Goal: Transaction & Acquisition: Purchase product/service

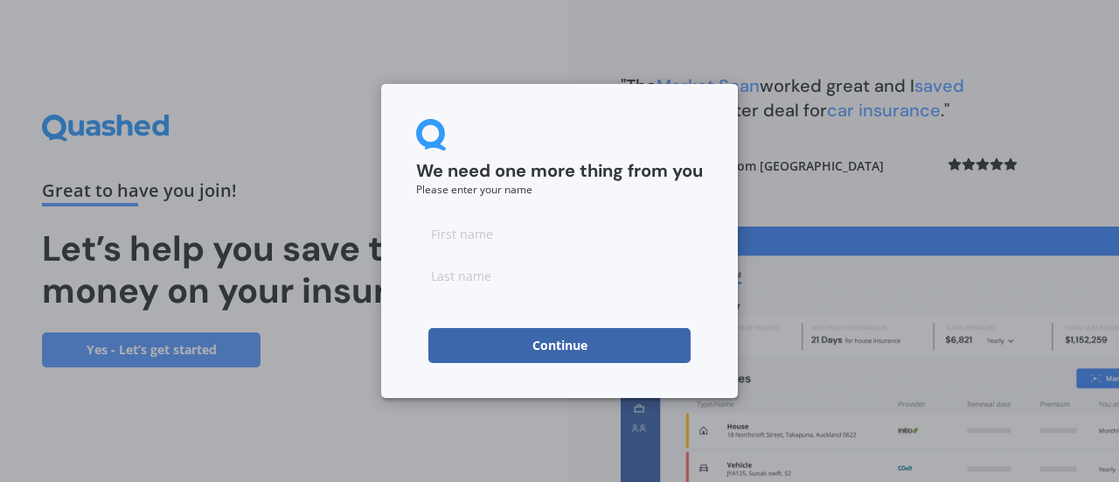
click at [484, 236] on input at bounding box center [559, 233] width 287 height 35
type input "f"
type input "t"
click at [479, 279] on input at bounding box center [559, 275] width 287 height 35
type input "Park"
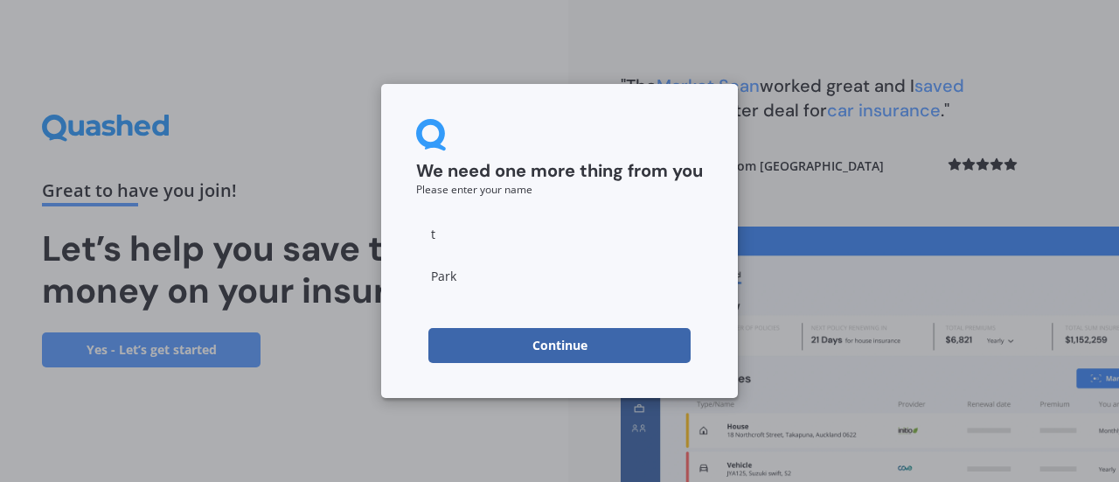
click at [505, 342] on button "Continue" at bounding box center [560, 345] width 262 height 35
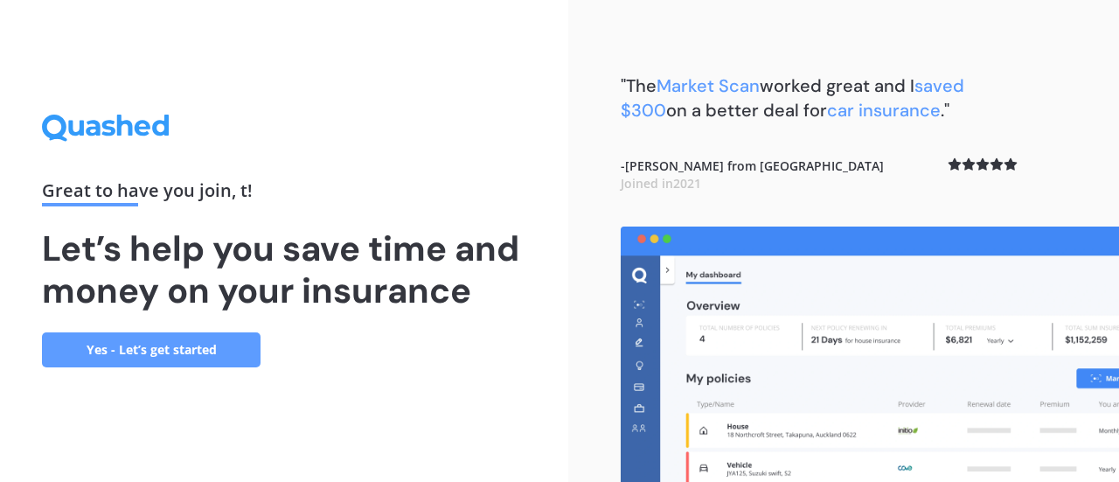
click at [177, 350] on link "Yes - Let’s get started" at bounding box center [151, 349] width 219 height 35
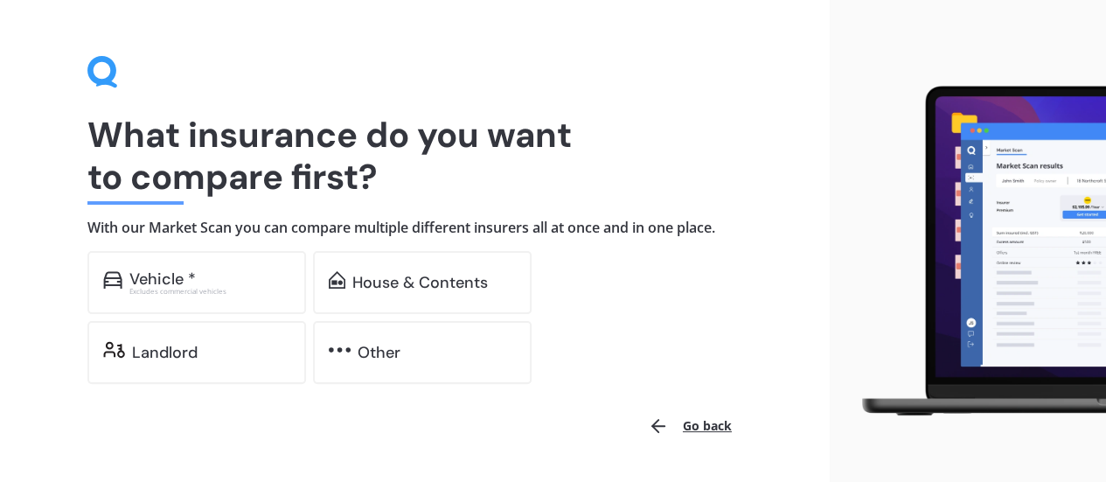
scroll to position [83, 0]
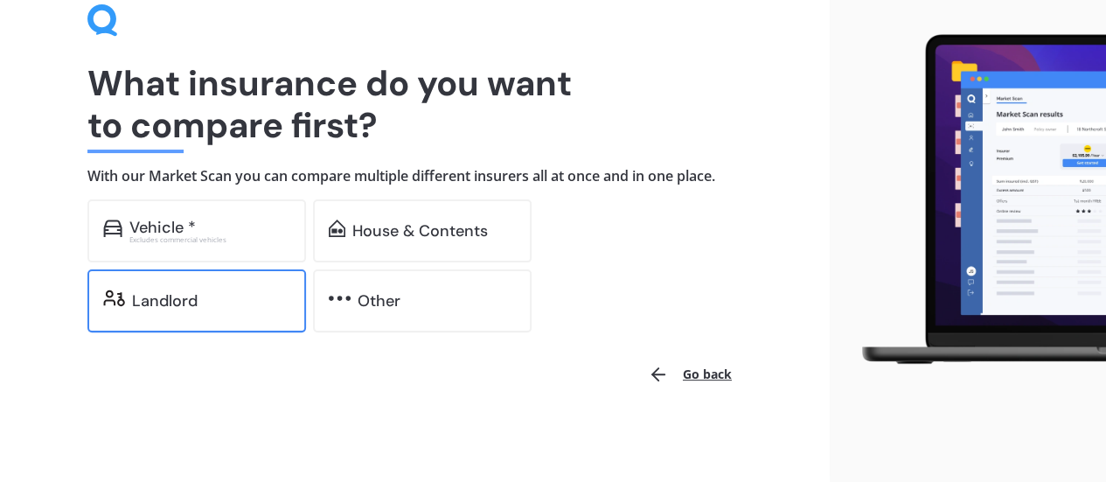
click at [206, 301] on div "Landlord" at bounding box center [211, 300] width 158 height 17
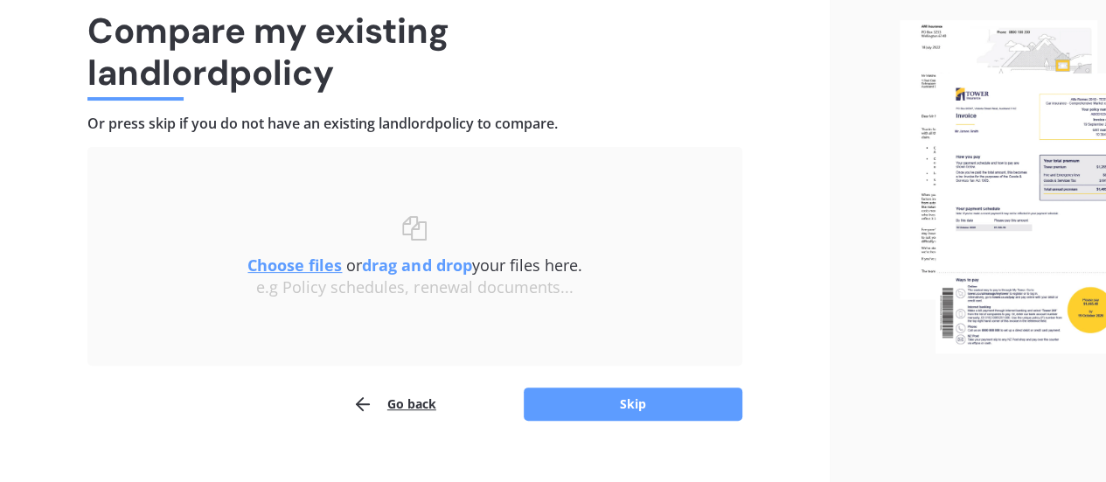
scroll to position [162, 0]
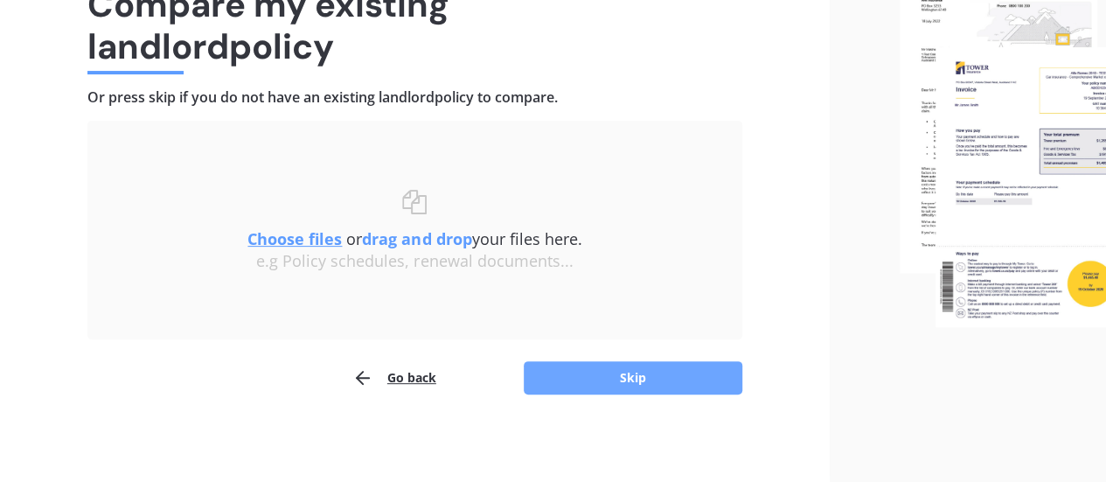
click at [608, 378] on button "Skip" at bounding box center [633, 377] width 219 height 33
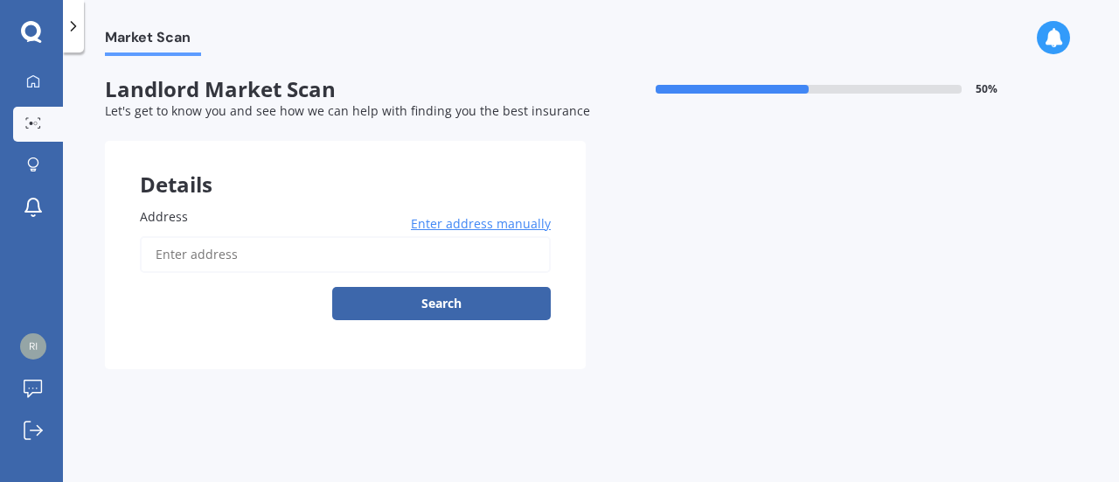
click at [199, 221] on label "Address" at bounding box center [342, 216] width 404 height 18
click at [199, 236] on input "Address" at bounding box center [345, 254] width 411 height 37
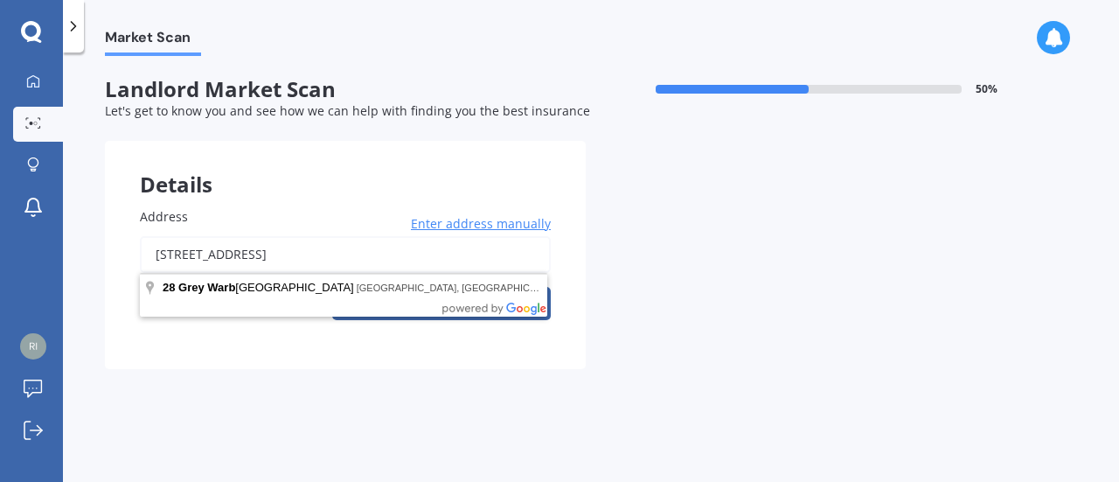
type input "[STREET_ADDRESS]"
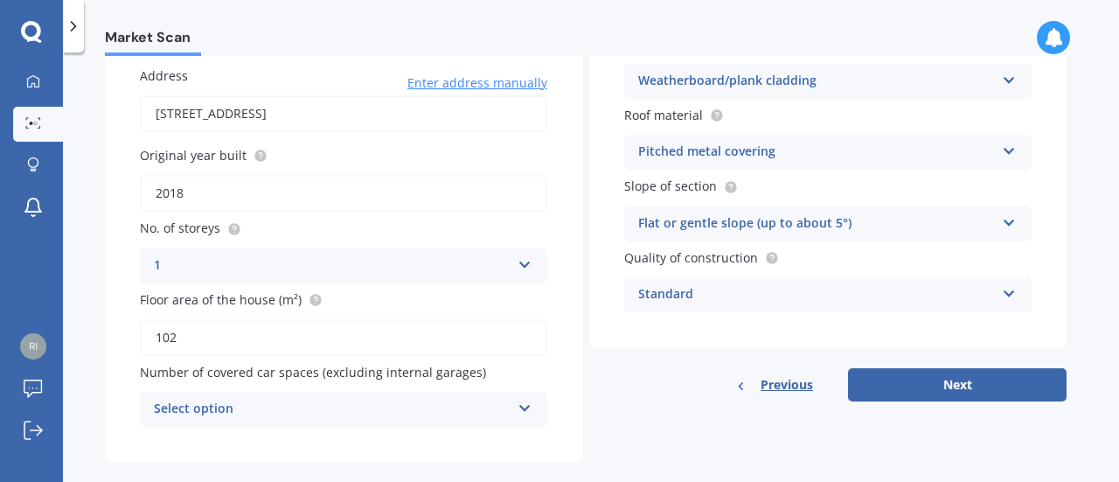
scroll to position [167, 0]
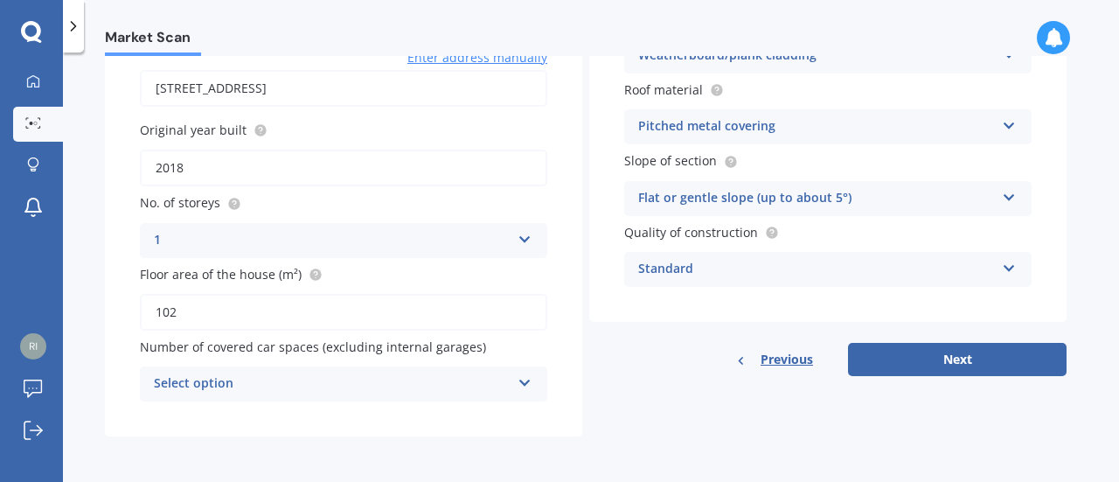
click at [530, 239] on icon at bounding box center [525, 236] width 15 height 12
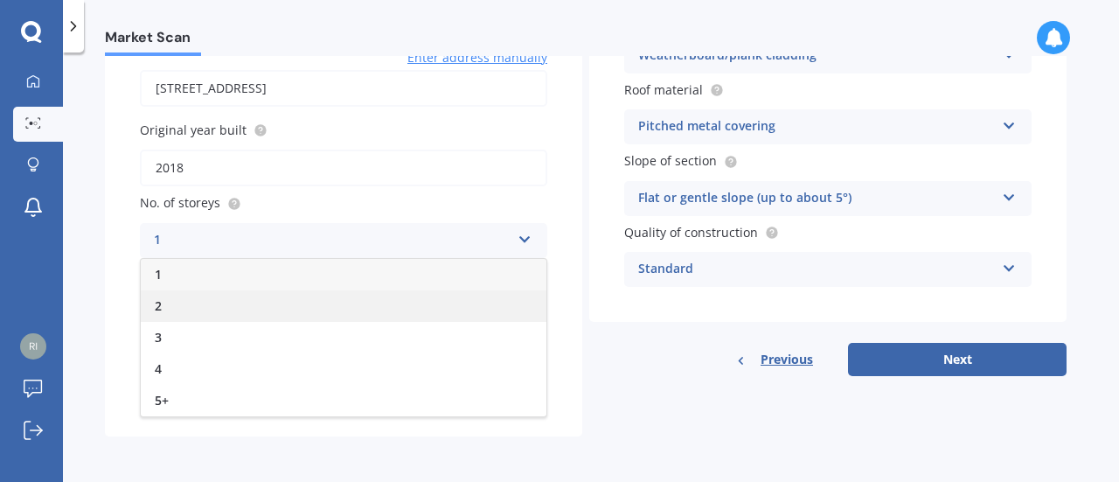
click at [226, 305] on div "2" at bounding box center [344, 305] width 406 height 31
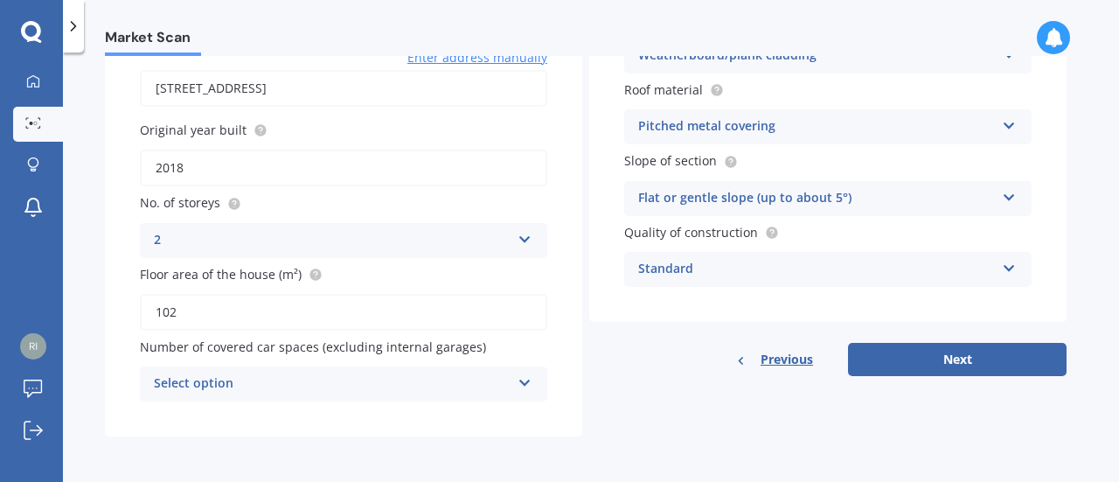
click at [268, 380] on div "Select option" at bounding box center [332, 383] width 357 height 21
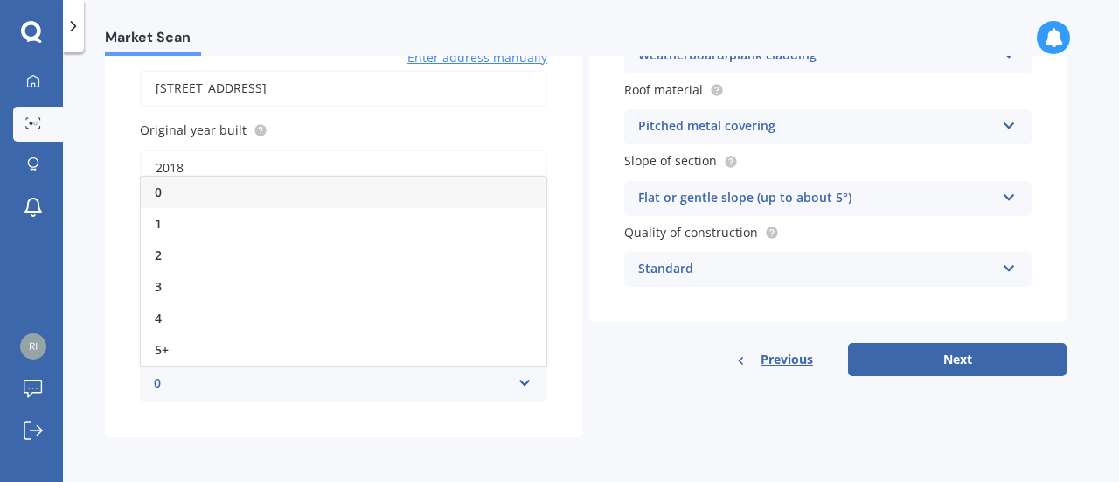
click at [209, 423] on div "Address [STREET_ADDRESS] Enter address manually Search Original year built 2018…" at bounding box center [343, 221] width 477 height 430
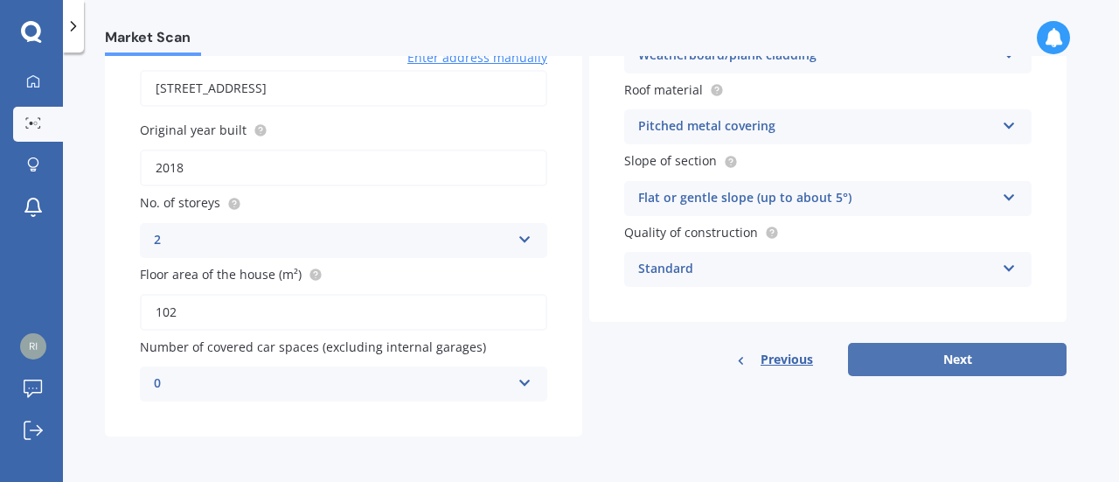
click at [940, 359] on button "Next" at bounding box center [957, 359] width 219 height 33
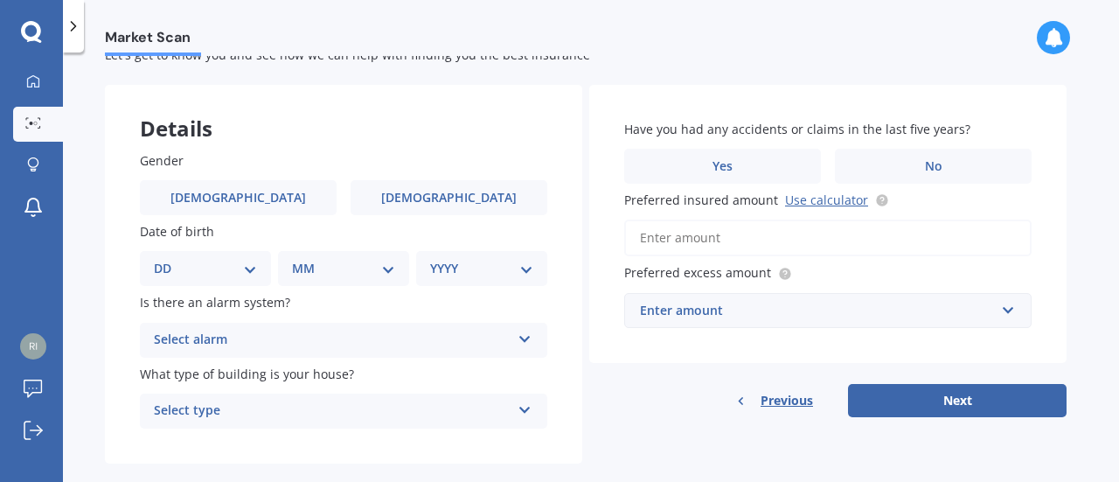
scroll to position [84, 0]
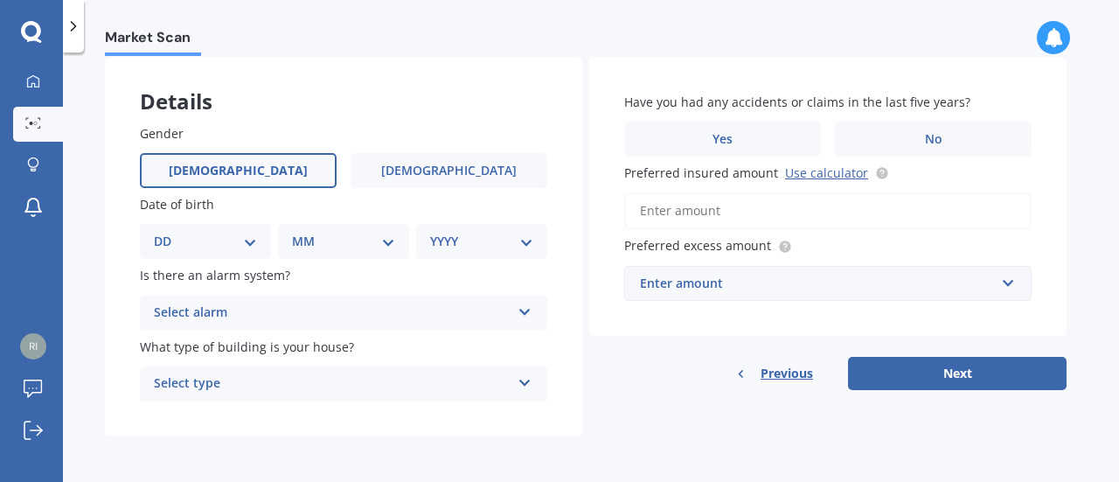
click at [241, 164] on span "[DEMOGRAPHIC_DATA]" at bounding box center [238, 171] width 139 height 15
click at [0, 0] on input "[DEMOGRAPHIC_DATA]" at bounding box center [0, 0] width 0 height 0
click at [209, 261] on div "Gender [DEMOGRAPHIC_DATA] [DEMOGRAPHIC_DATA] Date of birth DD 01 02 03 04 05 06…" at bounding box center [343, 262] width 477 height 347
click at [205, 243] on select "DD 01 02 03 04 05 06 07 08 09 10 11 12 13 14 15 16 17 18 19 20 21 22 23 24 25 2…" at bounding box center [205, 241] width 103 height 19
select select "29"
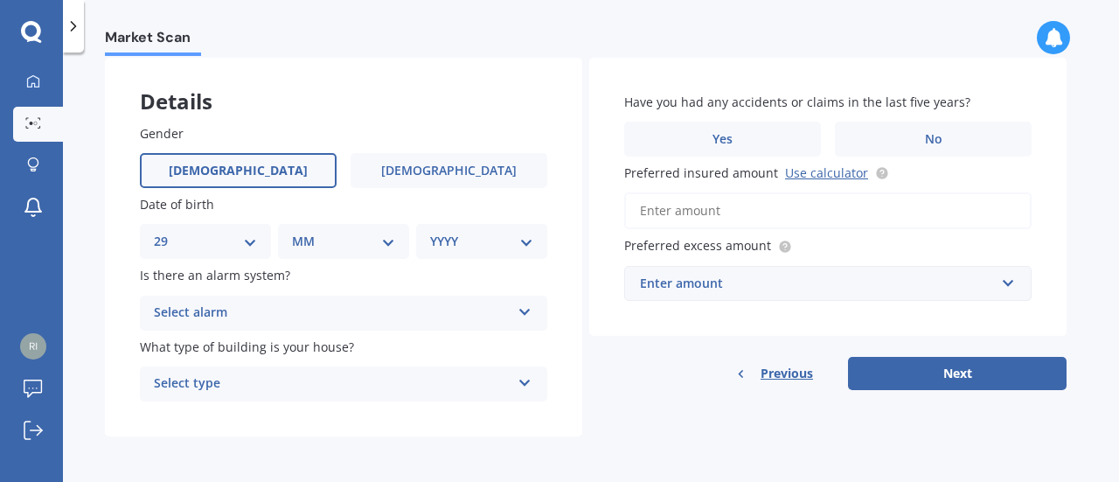
click at [168, 232] on select "DD 01 02 03 04 05 06 07 08 09 10 11 12 13 14 15 16 17 18 19 20 21 22 23 24 25 2…" at bounding box center [205, 241] width 103 height 19
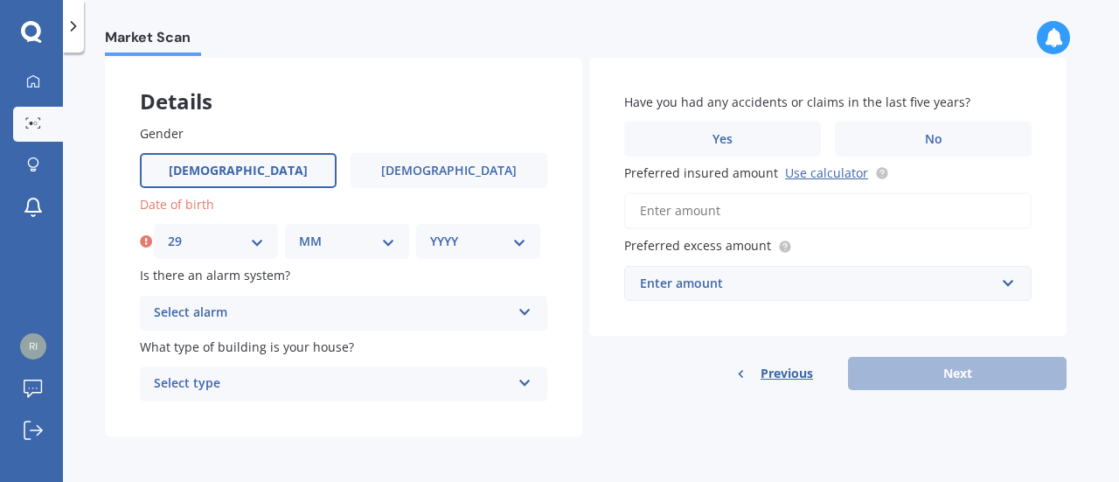
drag, startPoint x: 335, startPoint y: 236, endPoint x: 335, endPoint y: 248, distance: 12.2
click at [335, 237] on select "MM 01 02 03 04 05 06 07 08 09 10 11 12" at bounding box center [347, 241] width 96 height 19
select select "08"
click at [299, 232] on select "MM 01 02 03 04 05 06 07 08 09 10 11 12" at bounding box center [347, 241] width 96 height 19
click at [477, 234] on select "YYYY 2009 2008 2007 2006 2005 2004 2003 2002 2001 2000 1999 1998 1997 1996 1995…" at bounding box center [478, 241] width 96 height 19
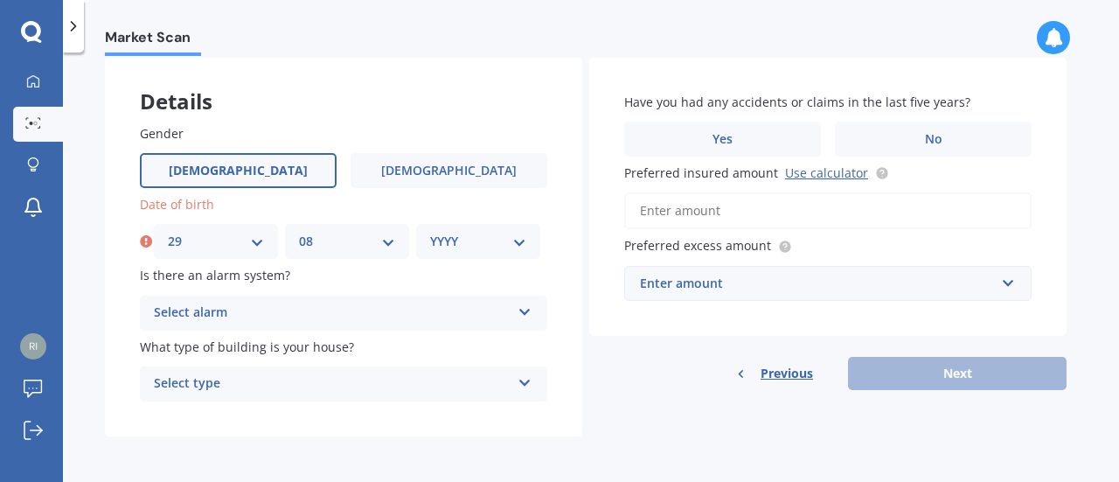
select select "1979"
click at [430, 232] on select "YYYY 2009 2008 2007 2006 2005 2004 2003 2002 2001 2000 1999 1998 1997 1996 1995…" at bounding box center [478, 241] width 96 height 19
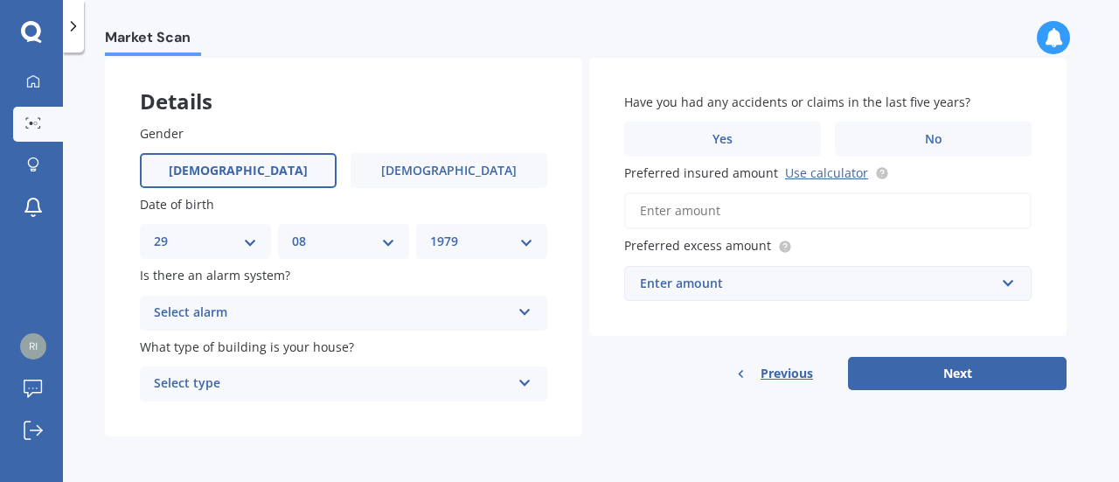
click at [268, 313] on div "Select alarm" at bounding box center [332, 313] width 357 height 21
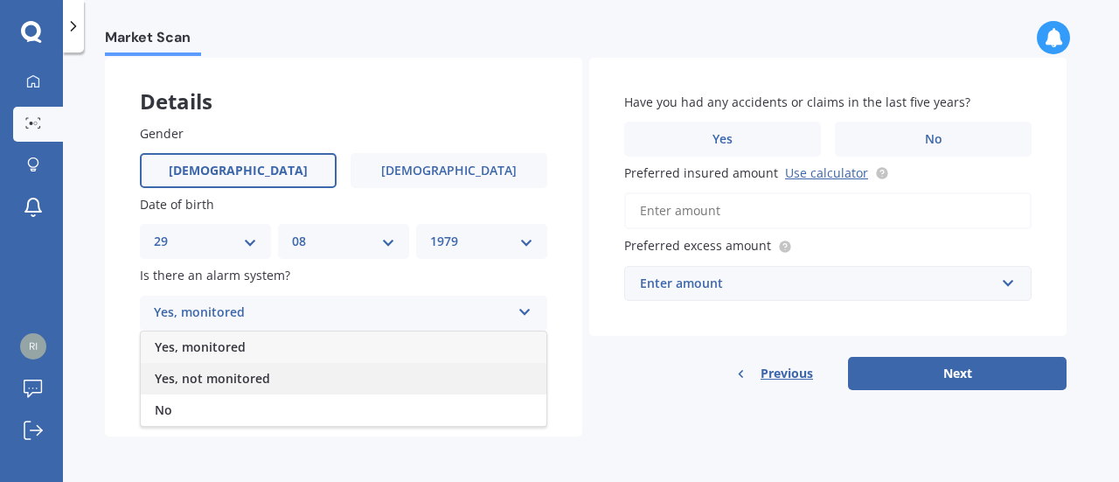
click at [217, 378] on span "Yes, not monitored" at bounding box center [212, 378] width 115 height 17
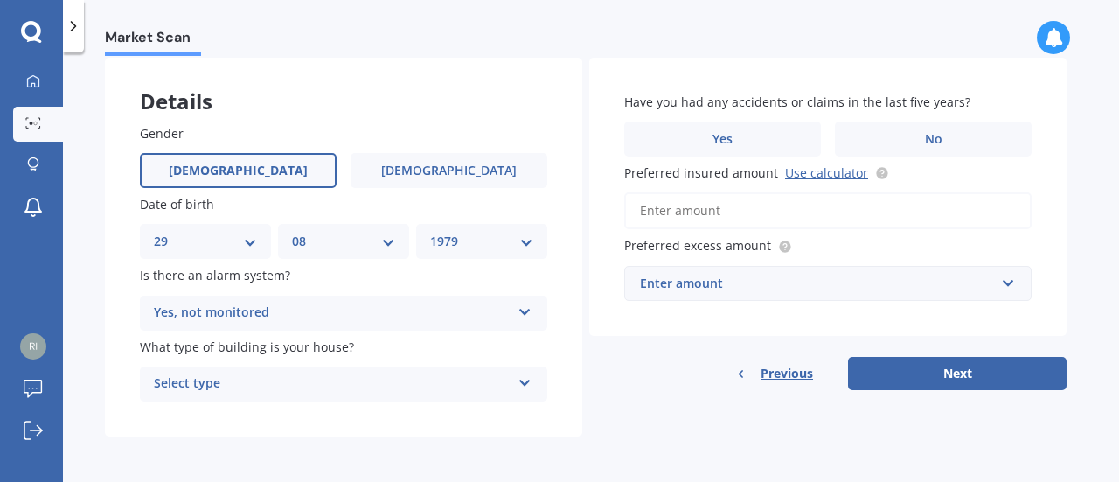
click at [267, 391] on div "Select type" at bounding box center [332, 383] width 357 height 21
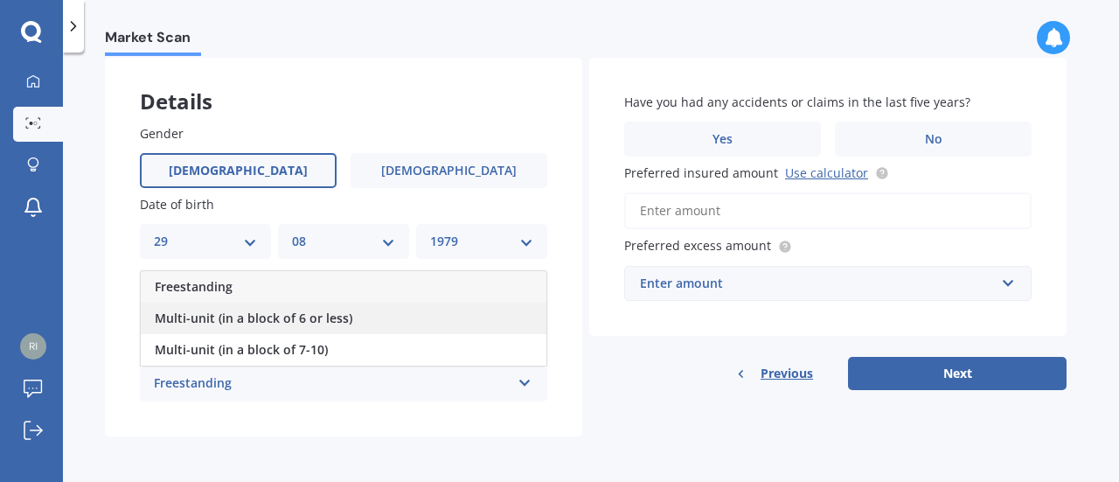
click at [207, 324] on span "Multi-unit (in a block of 6 or less)" at bounding box center [254, 318] width 198 height 17
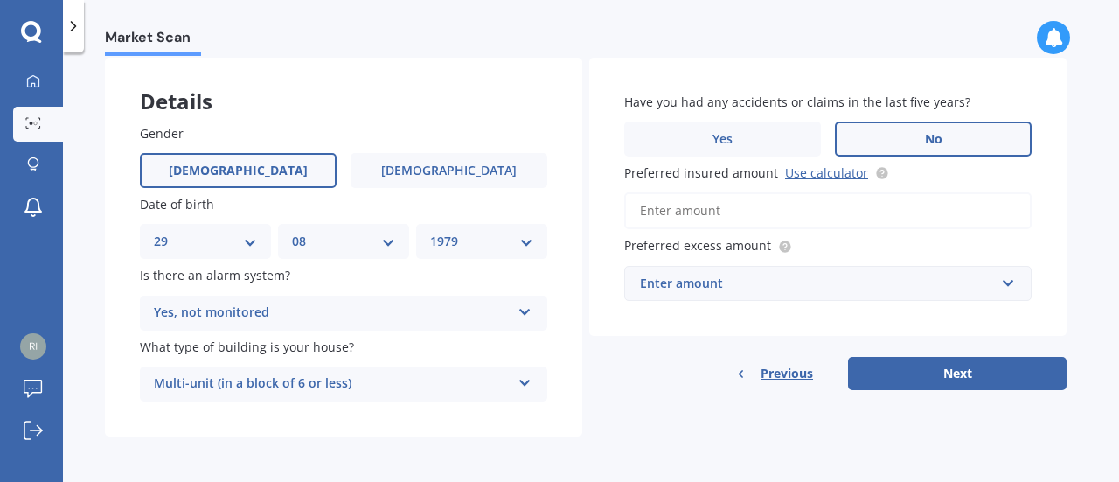
click at [909, 148] on label "No" at bounding box center [933, 139] width 197 height 35
click at [0, 0] on input "No" at bounding box center [0, 0] width 0 height 0
click at [684, 212] on input "Preferred insured amount Use calculator" at bounding box center [828, 210] width 408 height 37
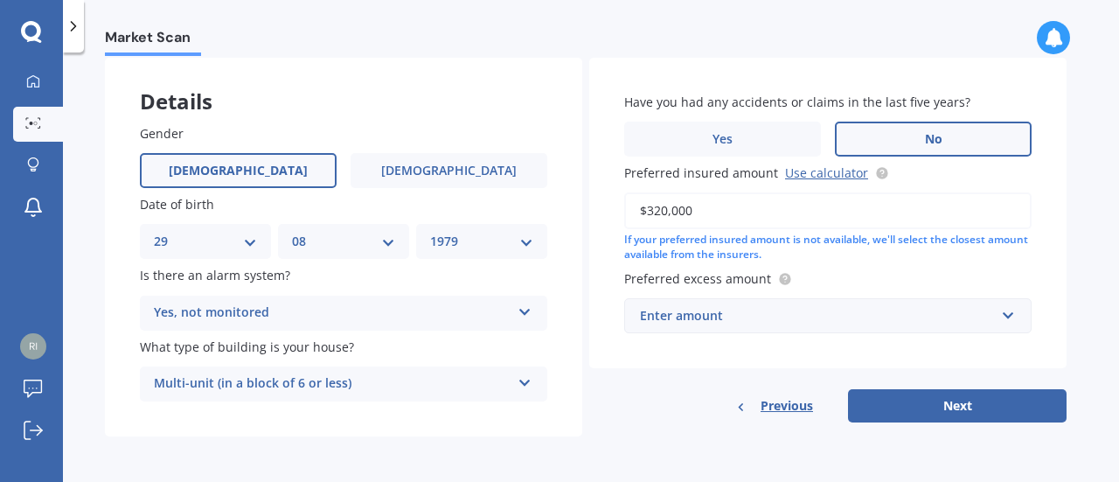
type input "$320,000"
click at [780, 321] on div "Enter amount" at bounding box center [817, 315] width 355 height 19
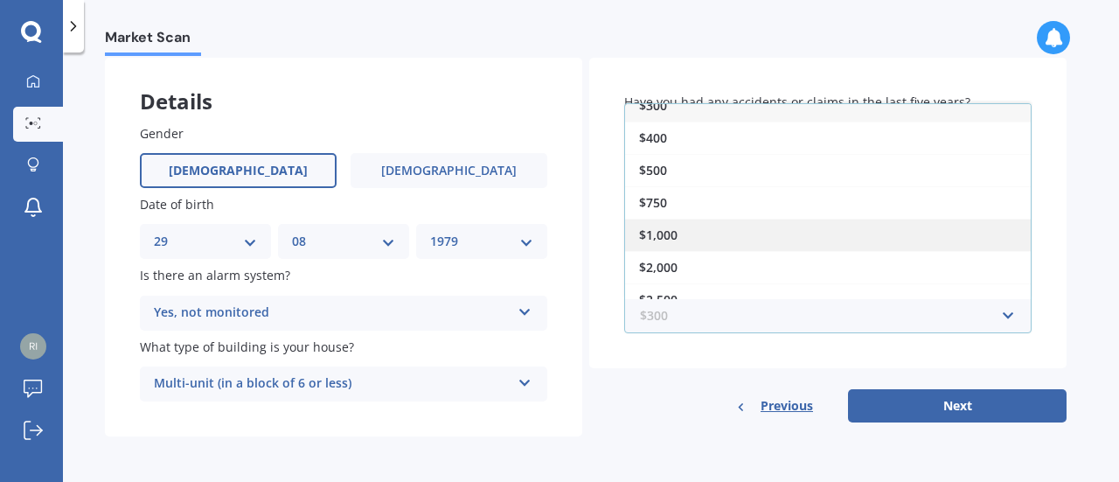
scroll to position [28, 0]
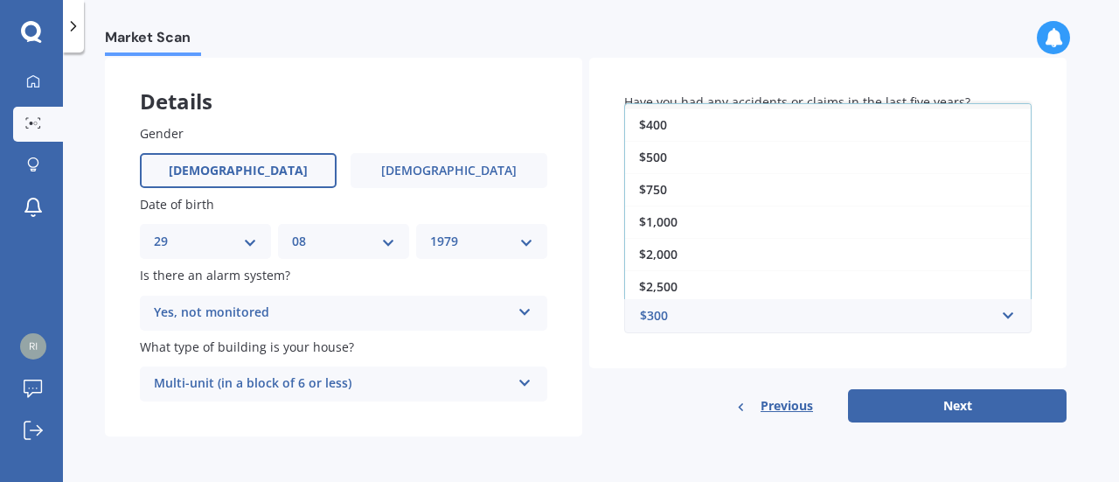
click at [673, 284] on span "$2,500" at bounding box center [658, 286] width 38 height 17
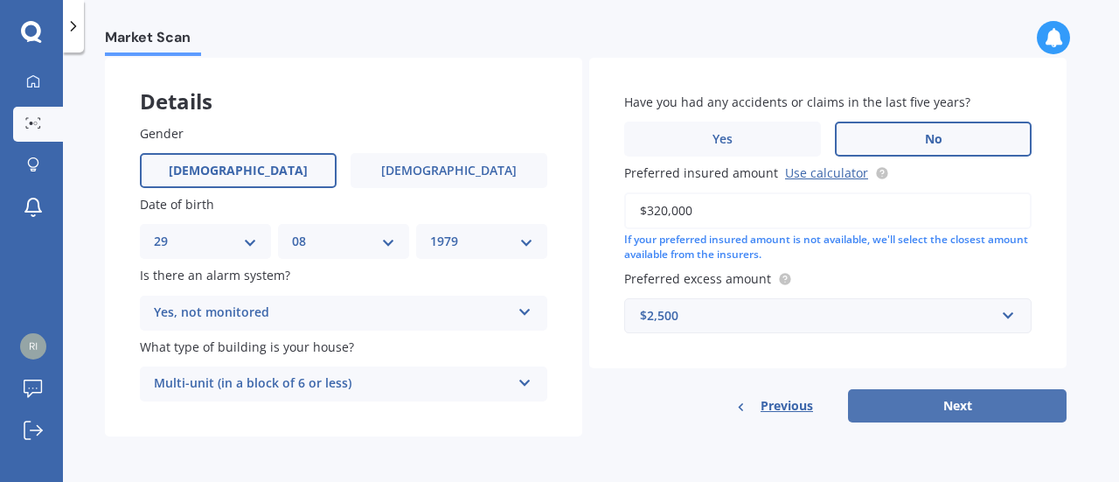
click at [933, 405] on button "Next" at bounding box center [957, 405] width 219 height 33
select select "29"
select select "08"
select select "1979"
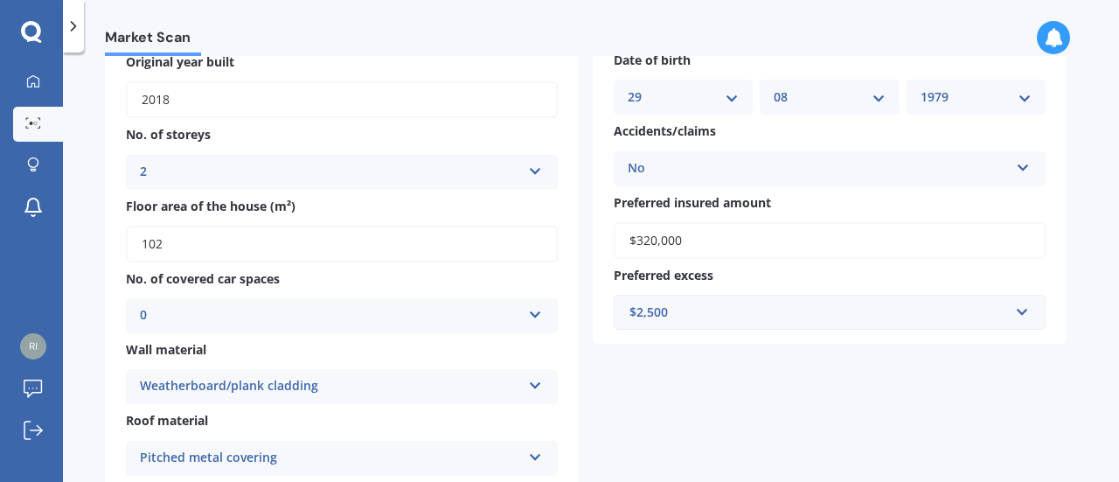
scroll to position [262, 0]
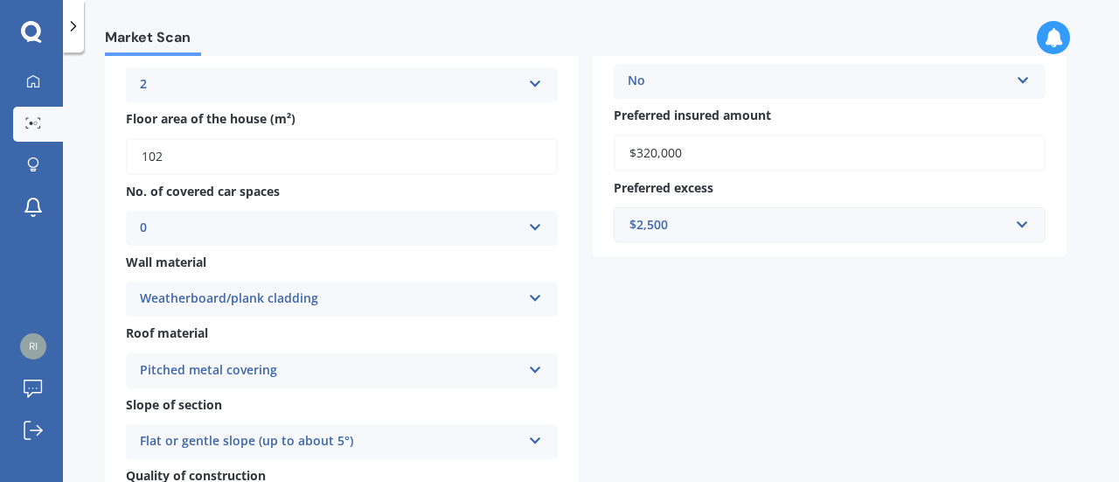
drag, startPoint x: 533, startPoint y: 228, endPoint x: 472, endPoint y: 251, distance: 65.3
click at [533, 229] on icon at bounding box center [535, 224] width 15 height 12
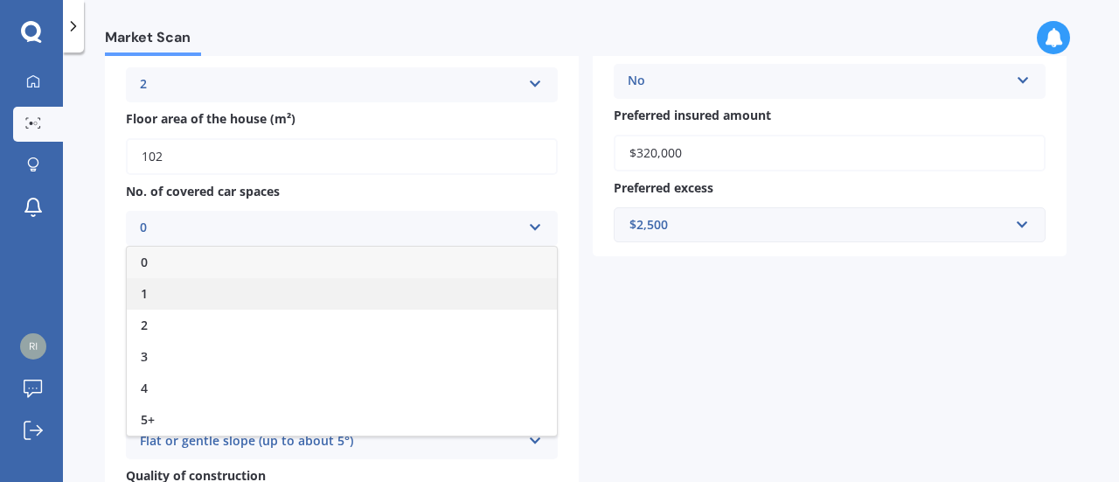
click at [298, 288] on div "1" at bounding box center [342, 293] width 430 height 31
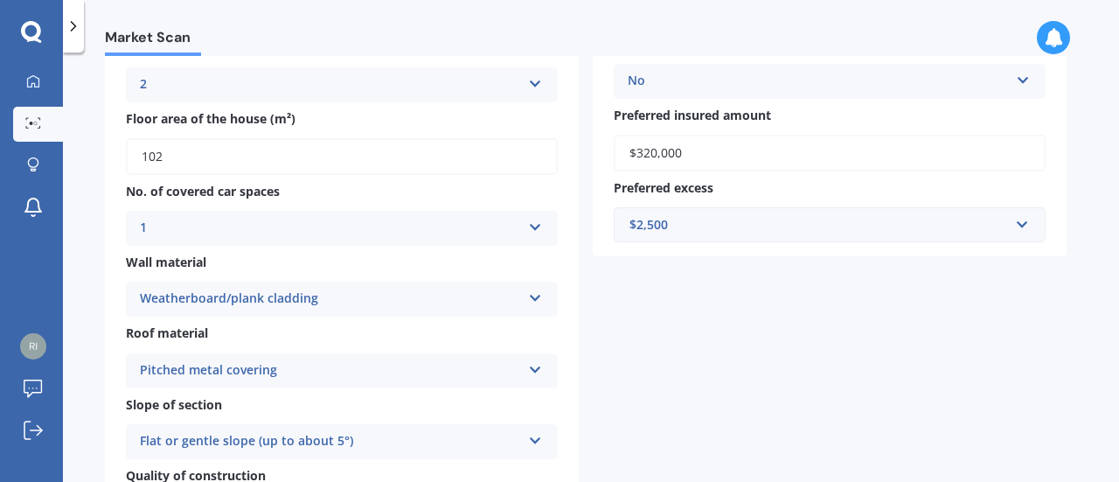
click at [734, 355] on div "Address [STREET_ADDRESS] Original year built 2018 No. of storeys 2 1 2 3 4 5+ F…" at bounding box center [586, 282] width 962 height 808
drag, startPoint x: 518, startPoint y: 233, endPoint x: 497, endPoint y: 237, distance: 21.3
click at [518, 233] on div "1" at bounding box center [330, 228] width 381 height 21
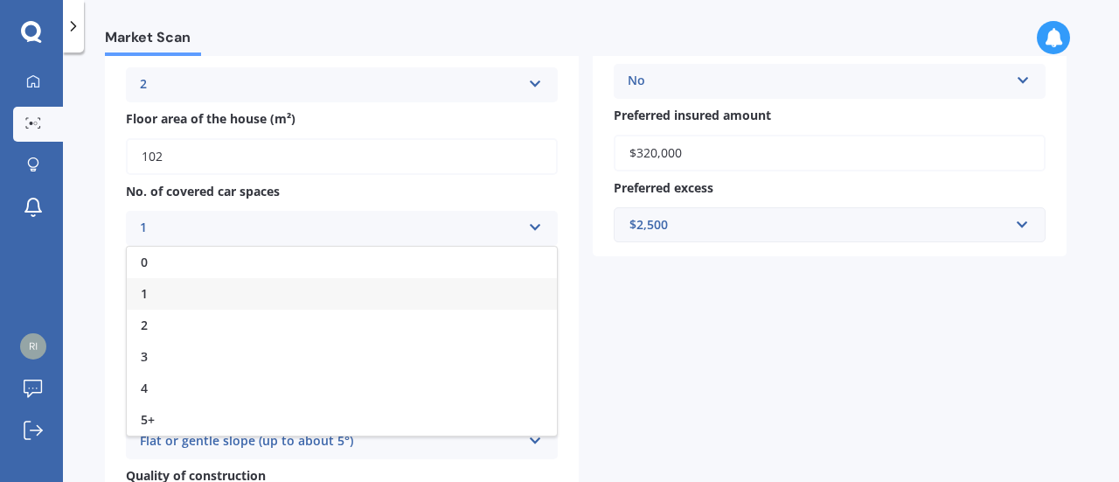
drag, startPoint x: 285, startPoint y: 254, endPoint x: 355, endPoint y: 278, distance: 74.1
click at [285, 254] on div "0" at bounding box center [342, 262] width 430 height 31
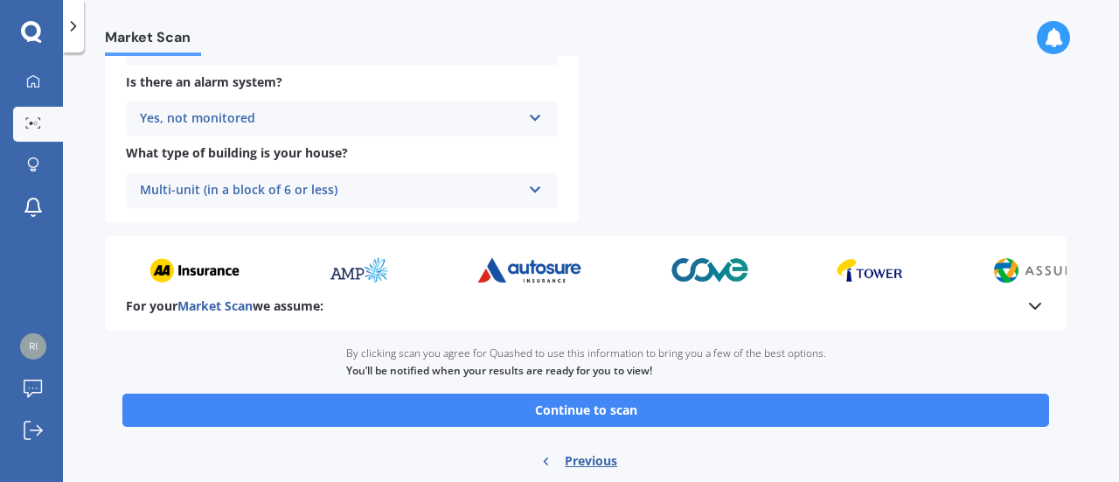
scroll to position [780, 0]
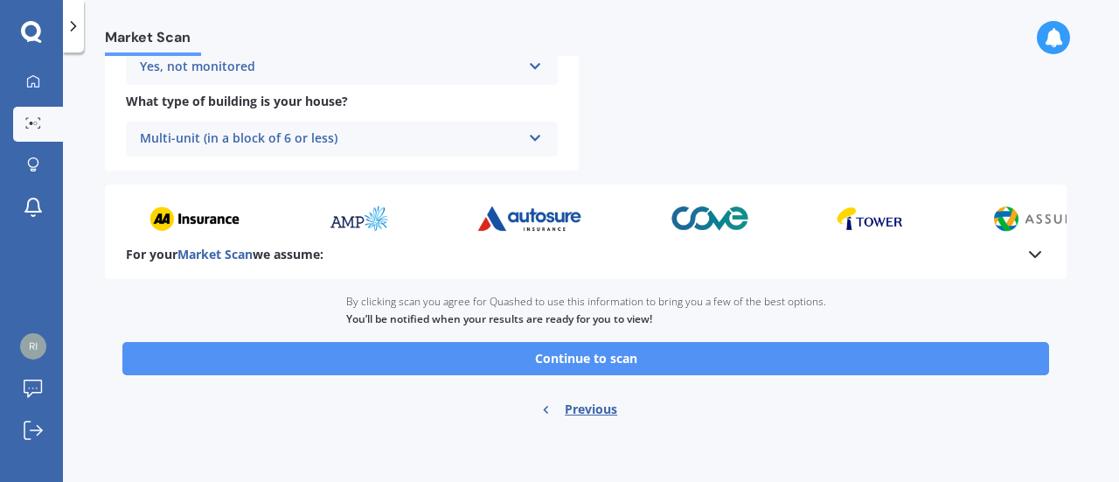
click at [664, 352] on button "Continue to scan" at bounding box center [585, 358] width 927 height 33
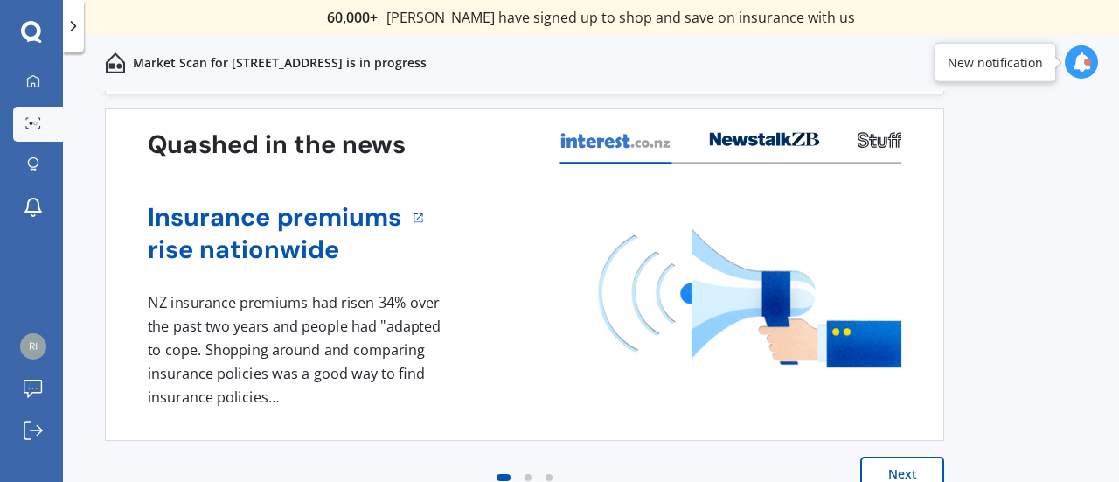
scroll to position [82, 0]
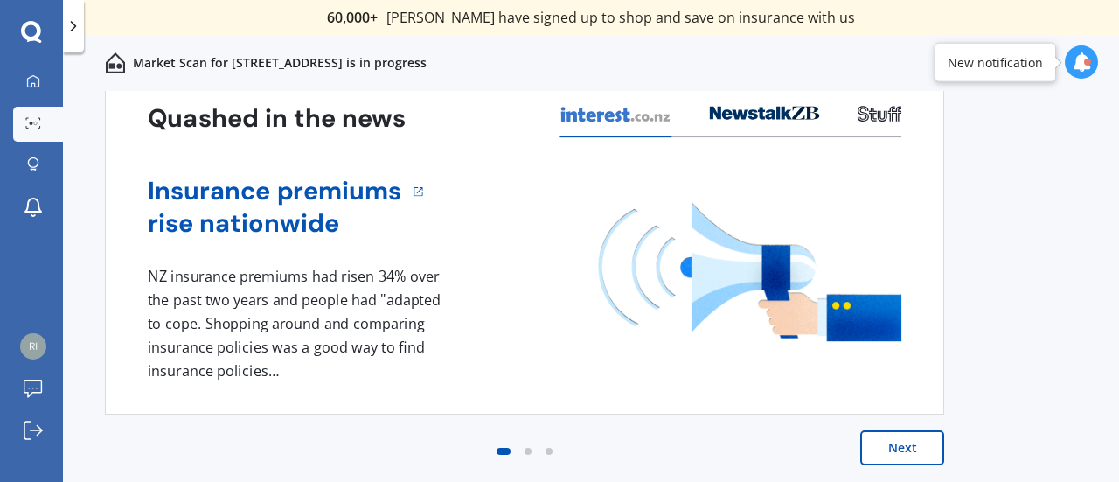
click at [881, 452] on button "Next" at bounding box center [903, 447] width 84 height 35
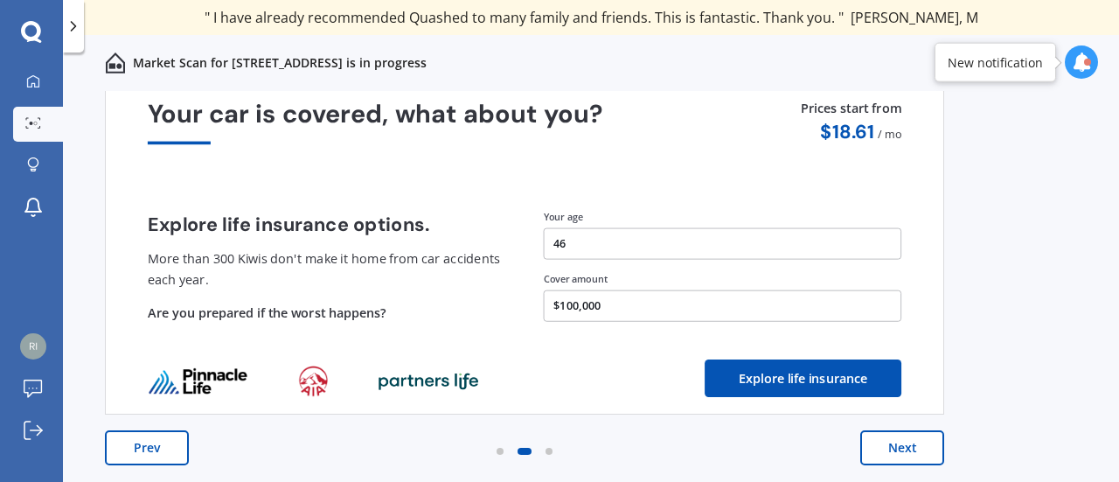
click at [898, 445] on button "Next" at bounding box center [903, 447] width 84 height 35
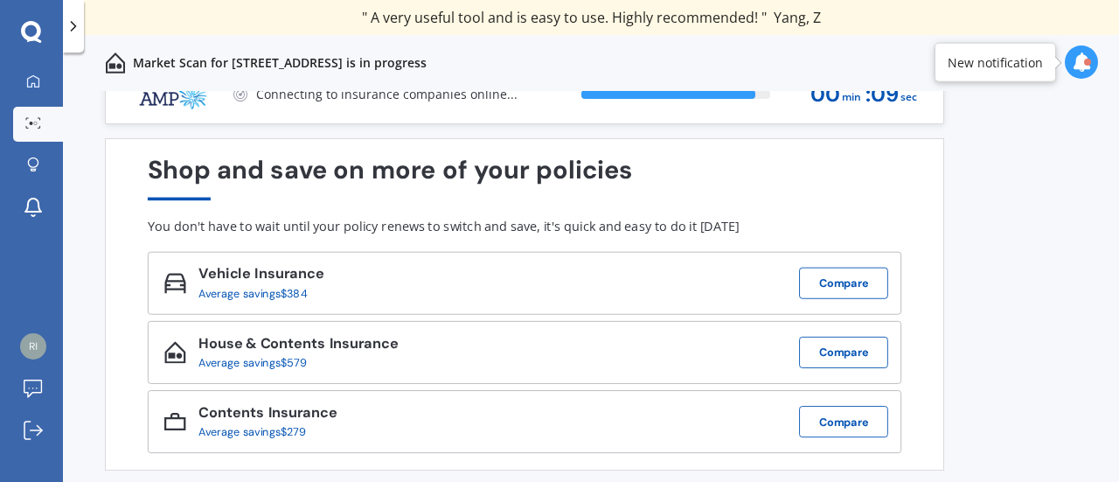
scroll to position [0, 0]
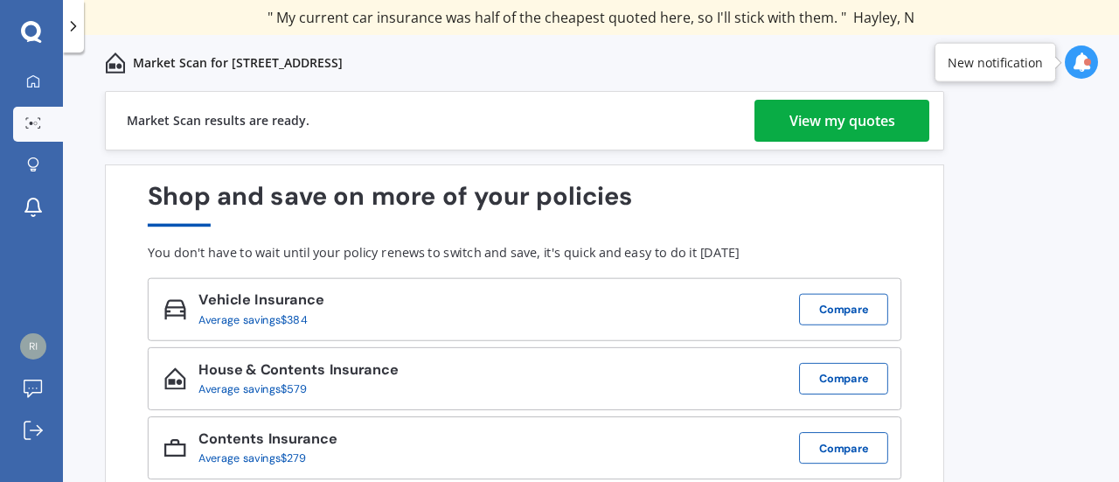
click at [796, 121] on div "View my quotes" at bounding box center [843, 121] width 106 height 42
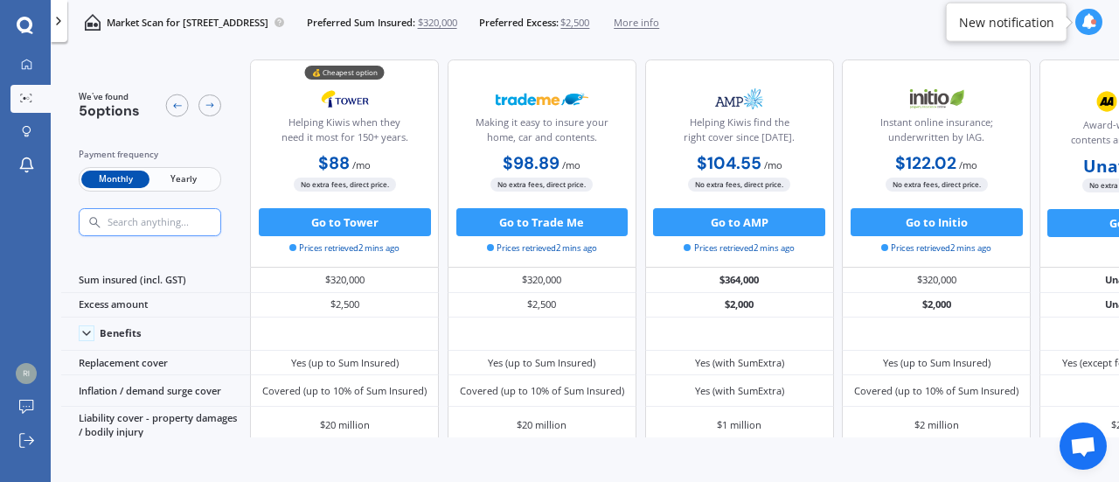
click at [164, 174] on span "Yearly" at bounding box center [184, 180] width 68 height 18
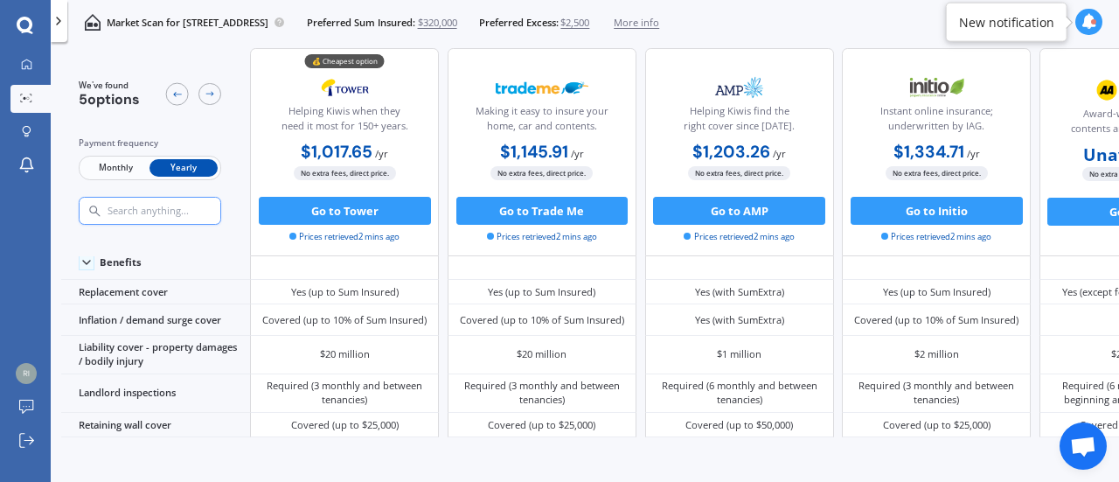
scroll to position [108, 0]
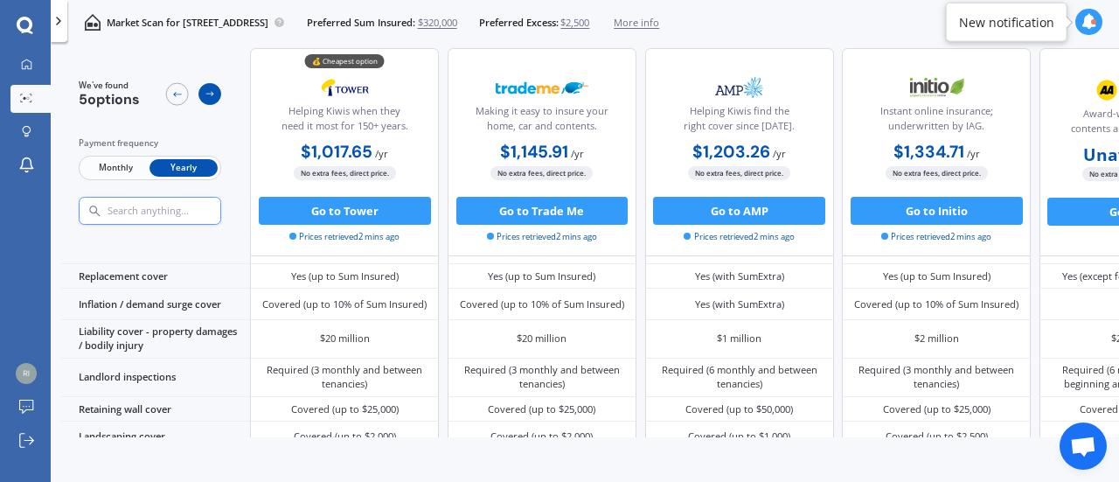
click at [199, 94] on div at bounding box center [210, 94] width 23 height 23
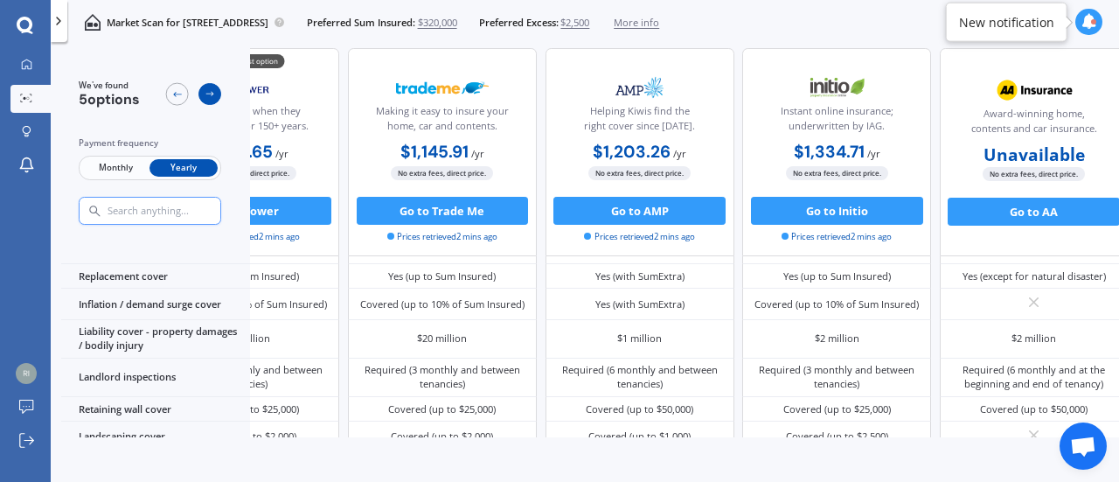
scroll to position [108, 144]
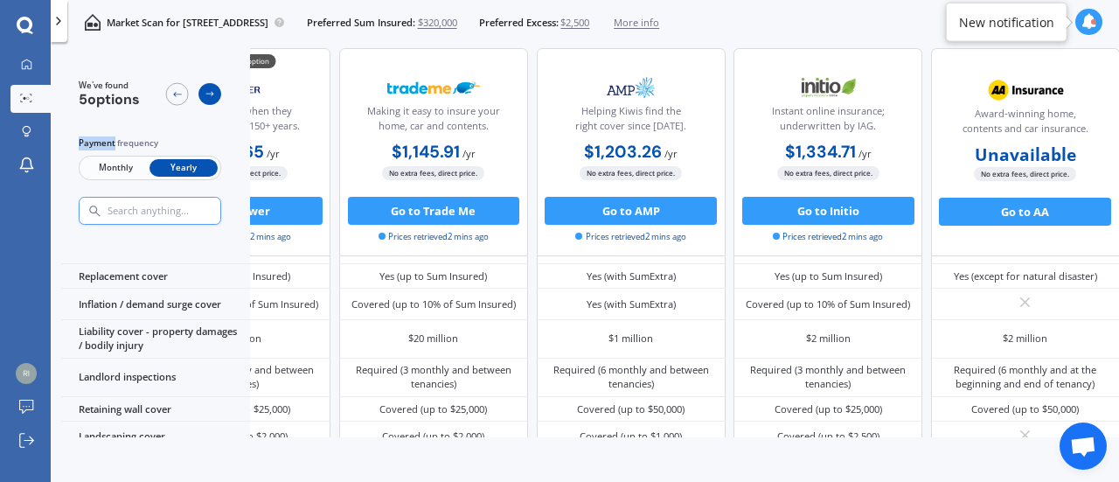
click at [199, 94] on div at bounding box center [210, 94] width 23 height 23
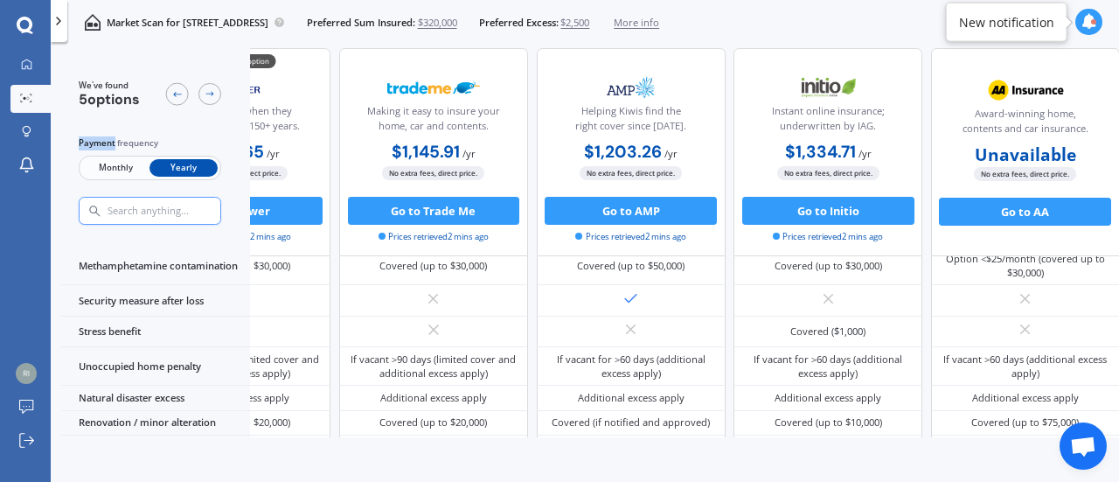
scroll to position [891, 0]
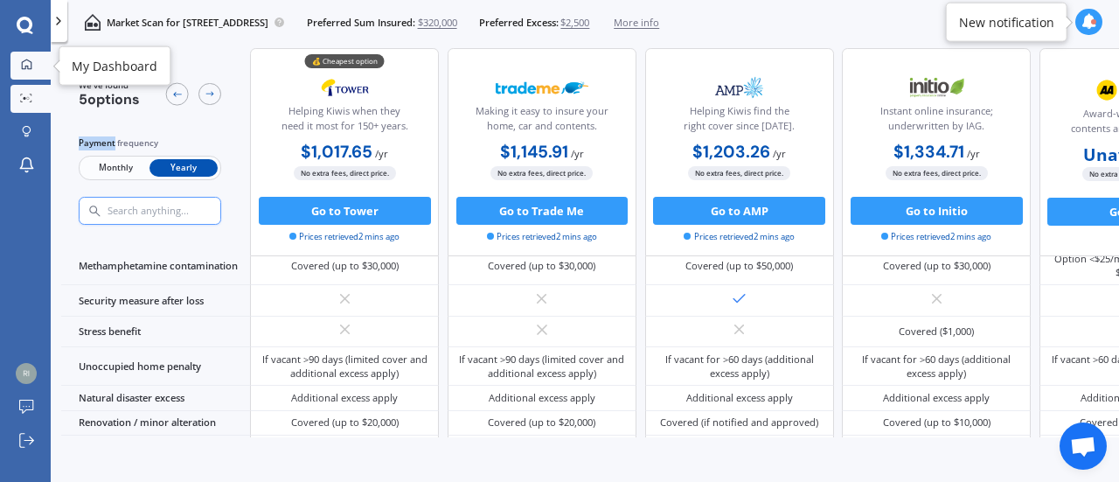
click at [25, 57] on link "My Dashboard" at bounding box center [30, 66] width 40 height 28
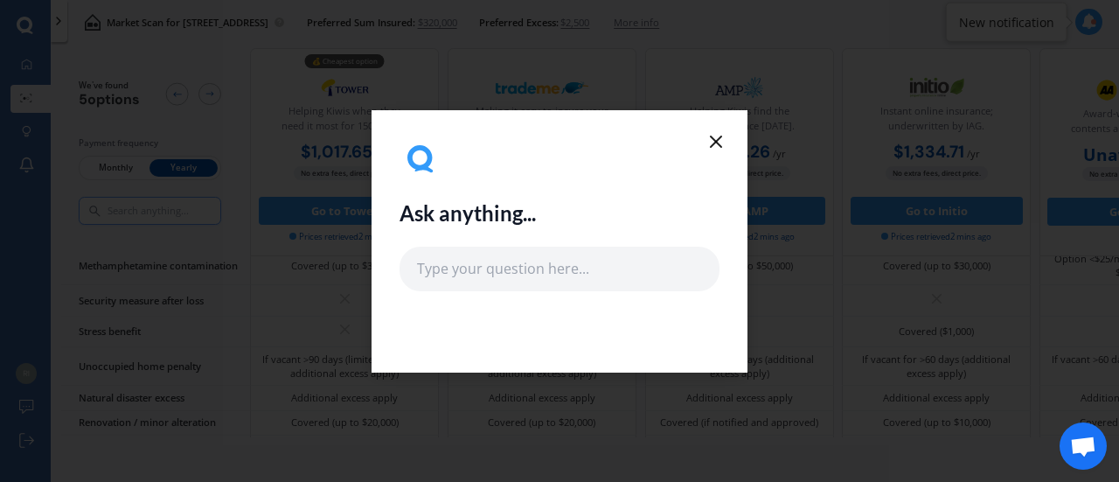
drag, startPoint x: 718, startPoint y: 143, endPoint x: 677, endPoint y: 161, distance: 45.0
click at [719, 143] on line at bounding box center [716, 141] width 10 height 10
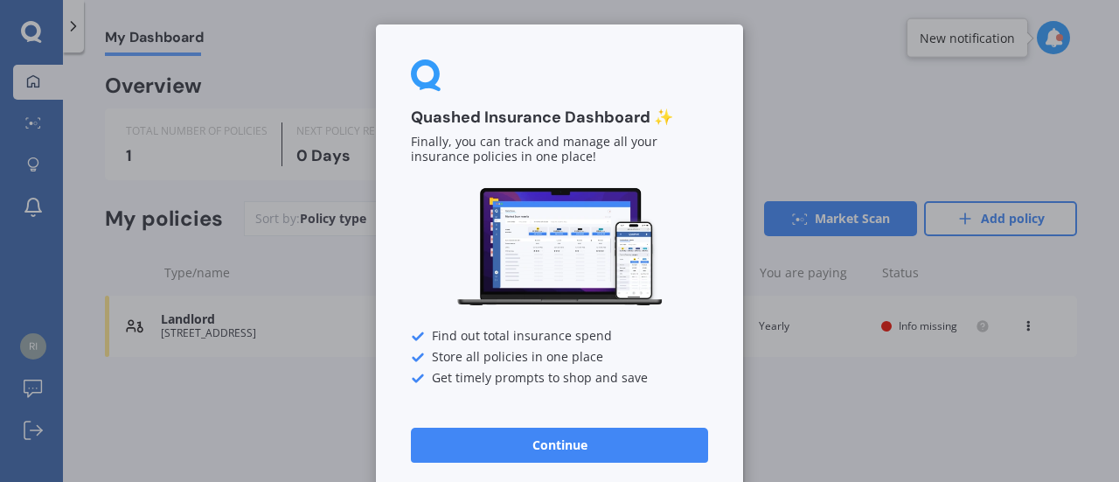
drag, startPoint x: 596, startPoint y: 440, endPoint x: 540, endPoint y: 395, distance: 71.6
click at [596, 442] on button "Continue" at bounding box center [559, 445] width 297 height 35
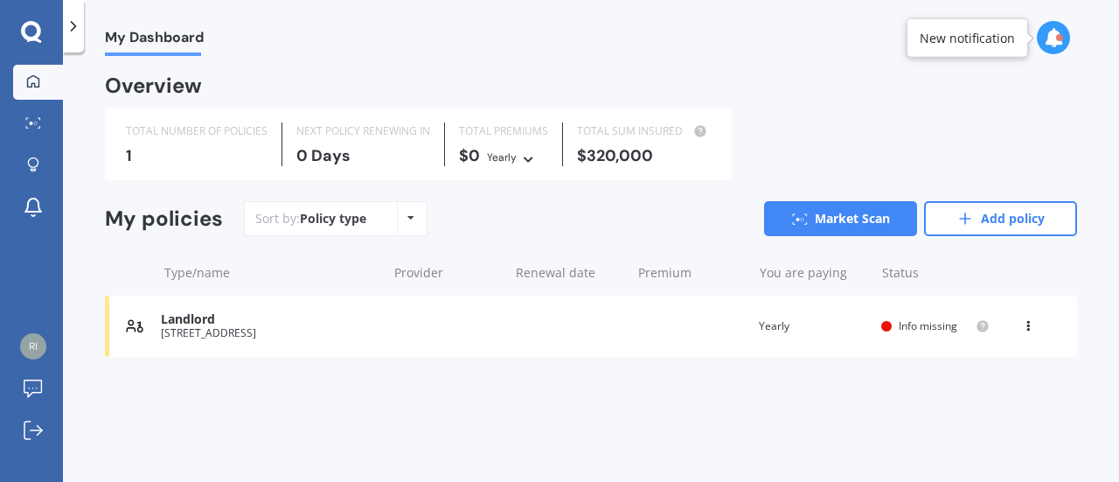
click at [1027, 320] on icon at bounding box center [1028, 322] width 12 height 10
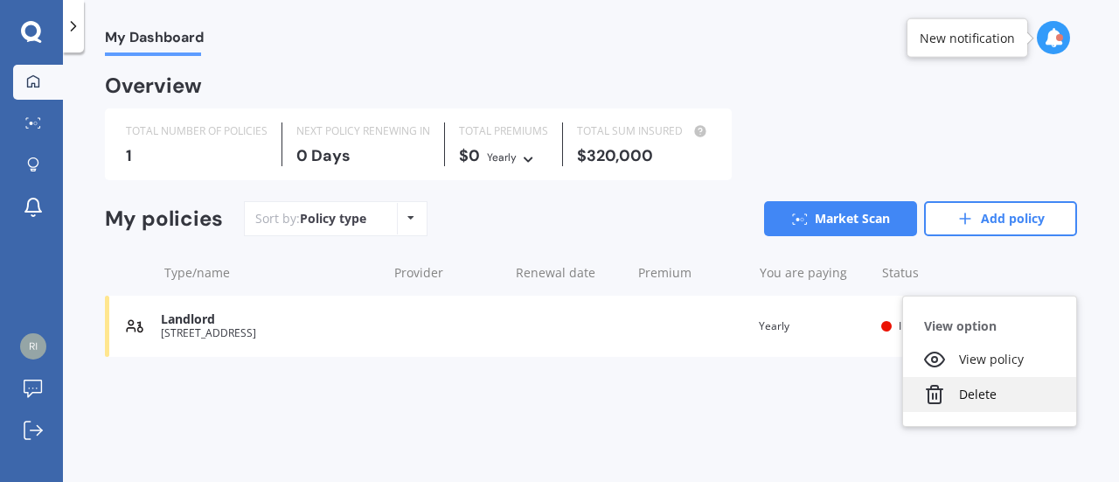
click at [953, 397] on div "Delete" at bounding box center [989, 394] width 173 height 35
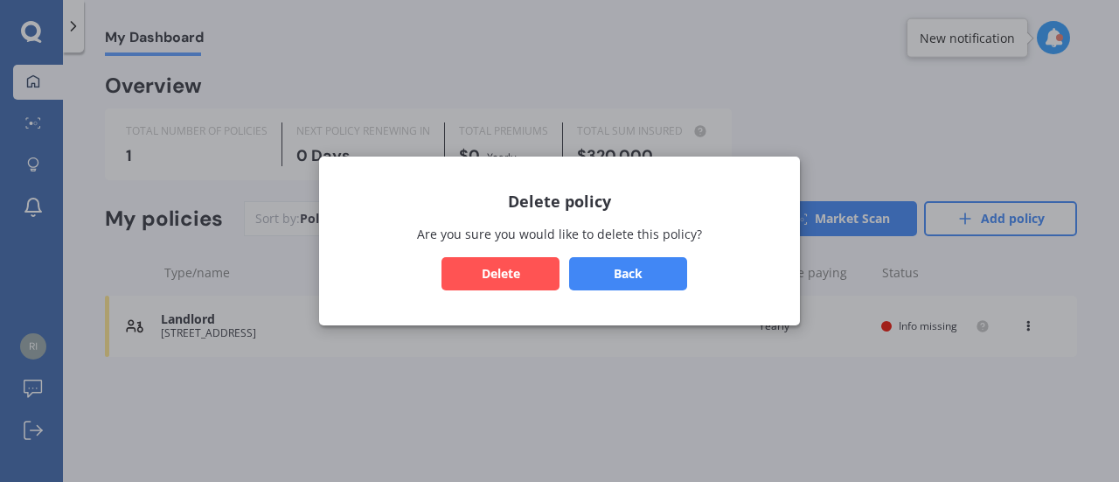
drag, startPoint x: 521, startPoint y: 272, endPoint x: 474, endPoint y: 261, distance: 48.4
click at [520, 272] on button "Delete" at bounding box center [501, 273] width 118 height 33
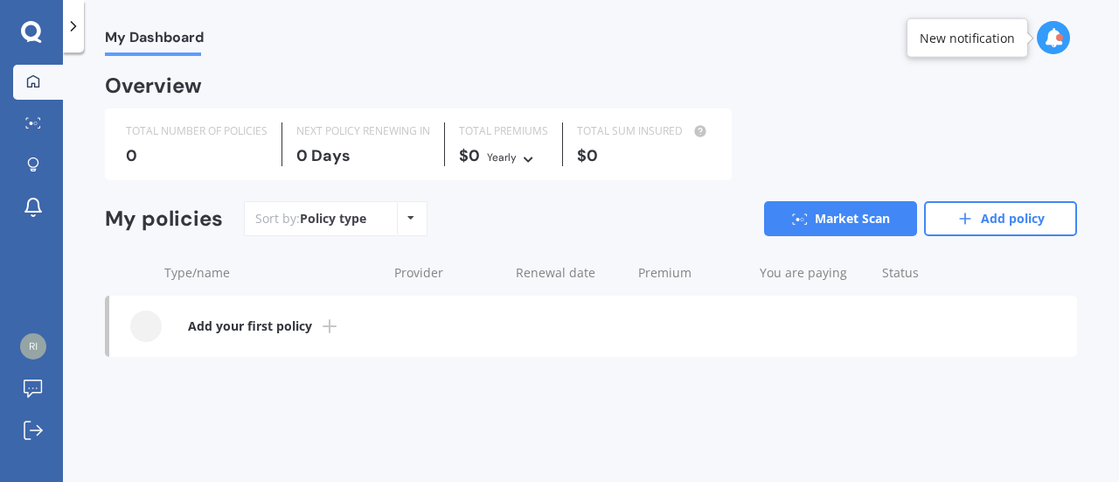
click at [152, 35] on span "My Dashboard" at bounding box center [154, 41] width 99 height 24
click at [77, 24] on icon at bounding box center [73, 25] width 17 height 17
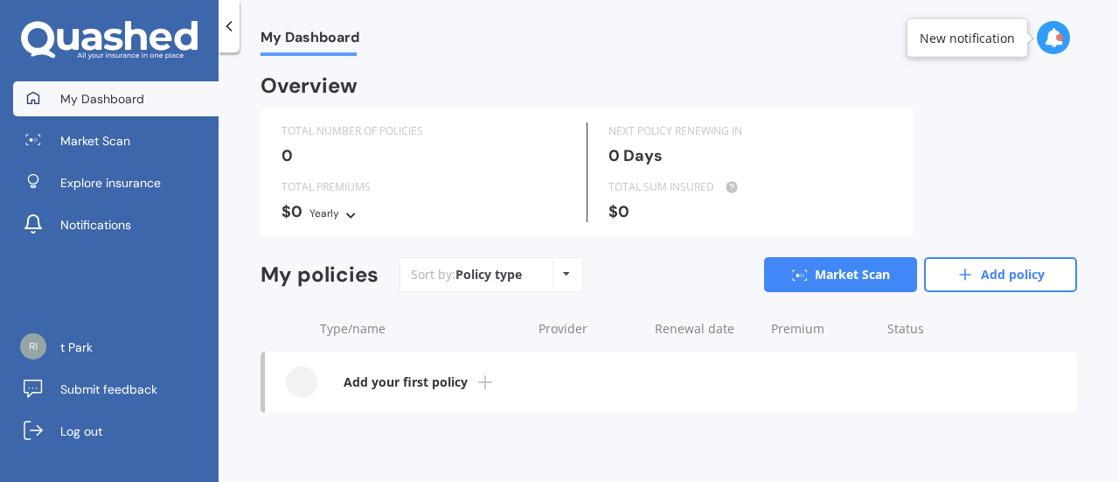
click at [117, 36] on icon at bounding box center [109, 40] width 177 height 39
click at [117, 35] on icon at bounding box center [109, 40] width 177 height 39
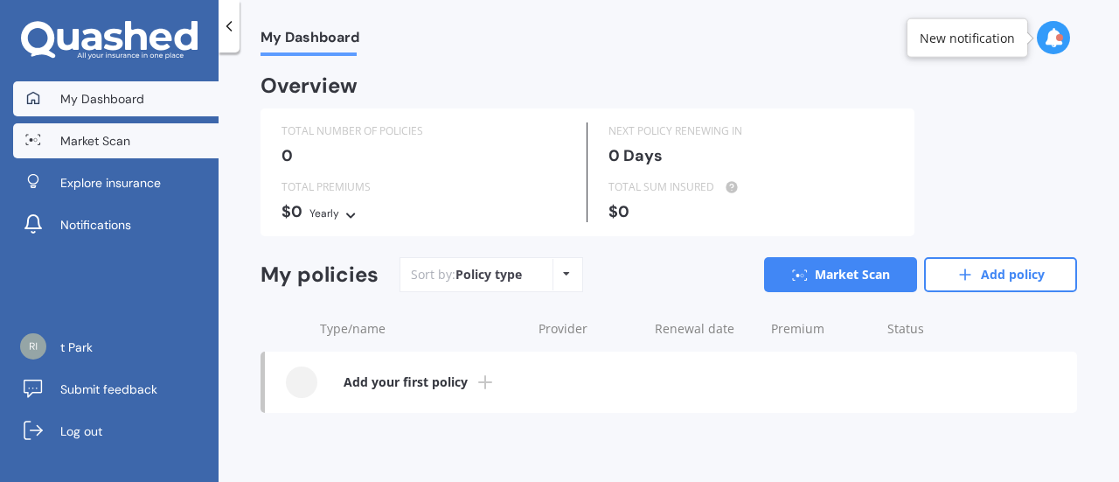
click at [91, 148] on span "Market Scan" at bounding box center [95, 140] width 70 height 17
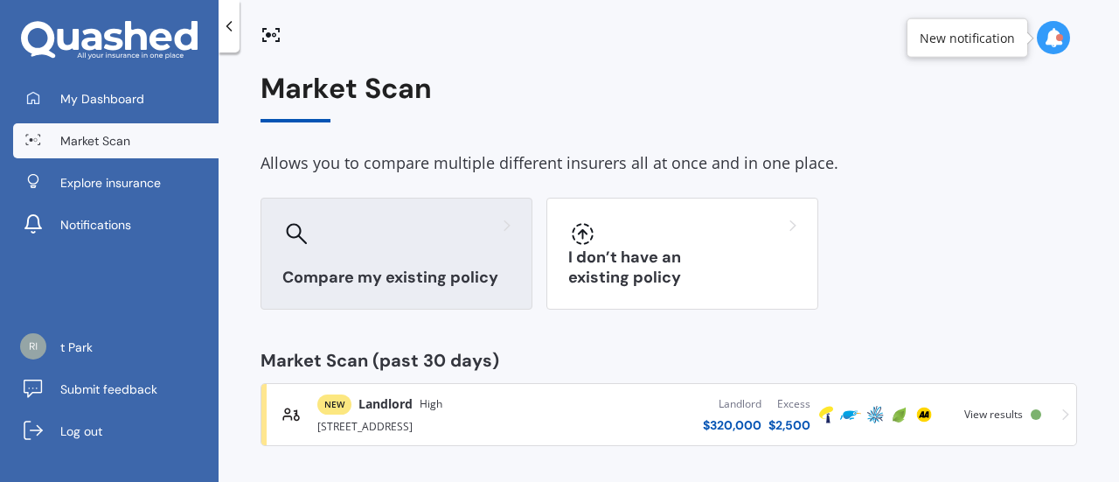
scroll to position [7, 0]
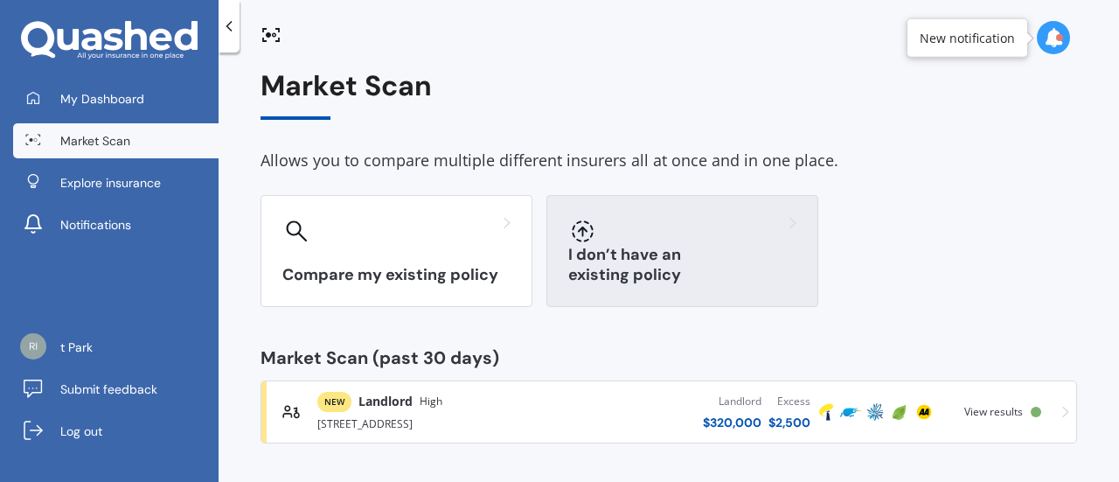
click at [724, 275] on h3 "I don’t have an existing policy" at bounding box center [682, 265] width 228 height 40
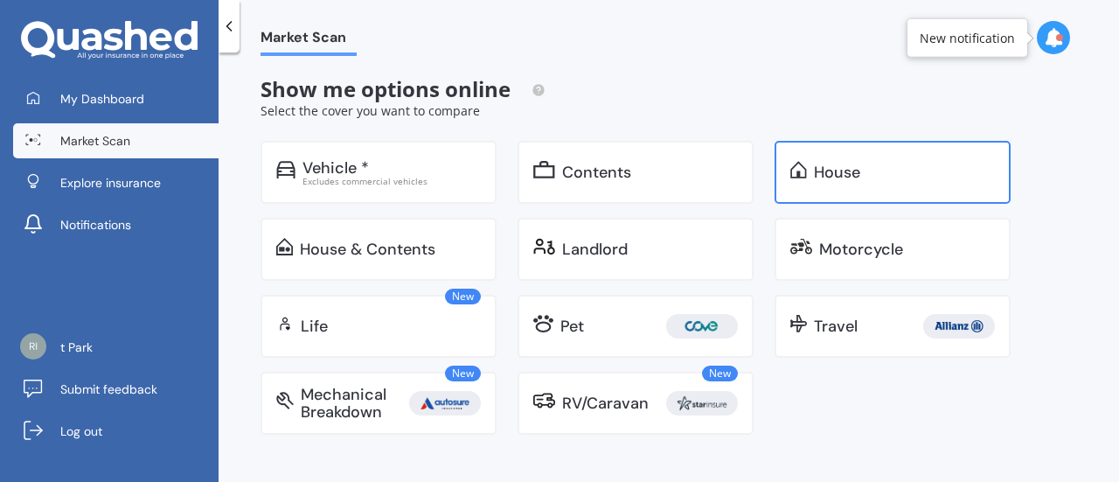
click at [819, 174] on div "House" at bounding box center [837, 172] width 46 height 17
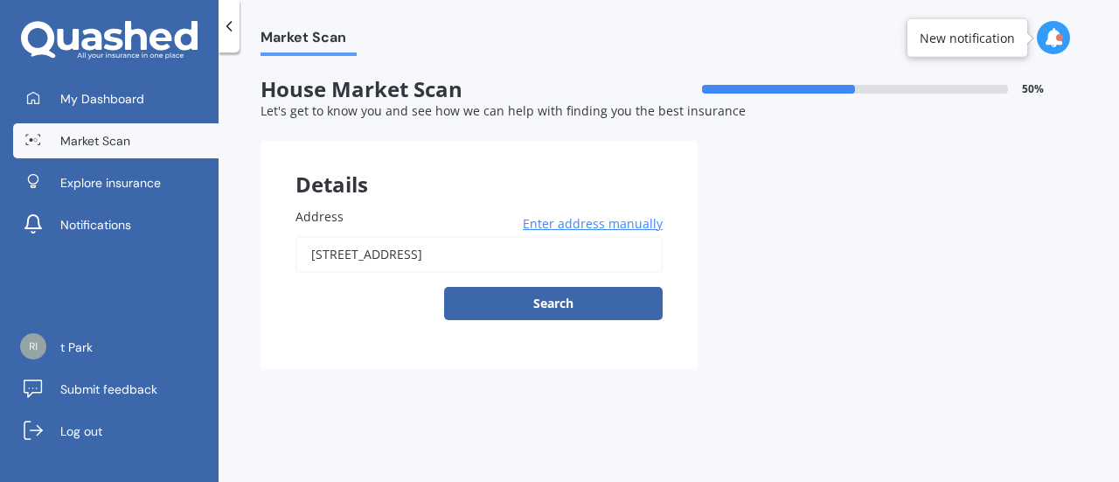
click at [408, 252] on input "[STREET_ADDRESS]" at bounding box center [479, 254] width 367 height 37
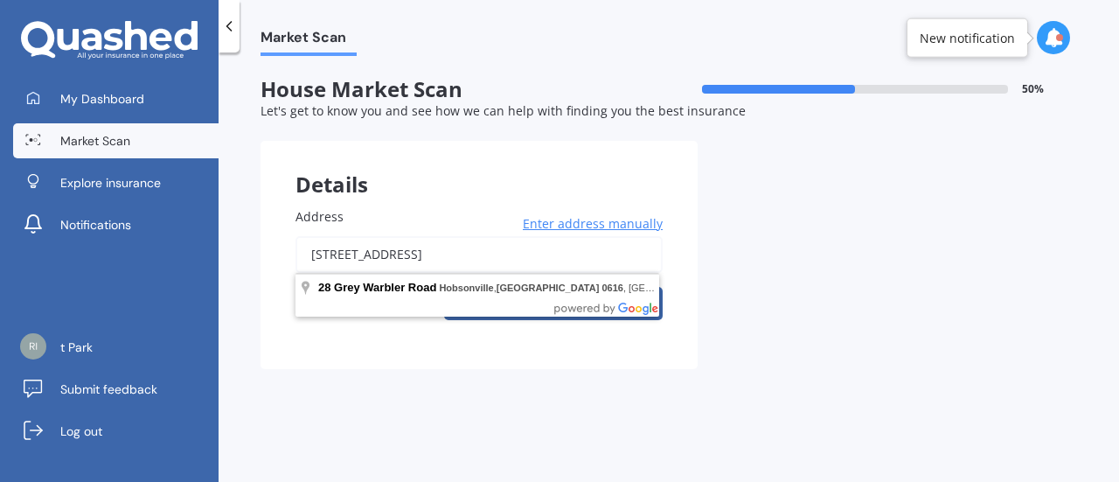
drag, startPoint x: 596, startPoint y: 257, endPoint x: -31, endPoint y: 269, distance: 628.0
click at [0, 269] on html "We are experiencing high volume of Market Scans . Just a heads up we will have …" at bounding box center [559, 241] width 1119 height 482
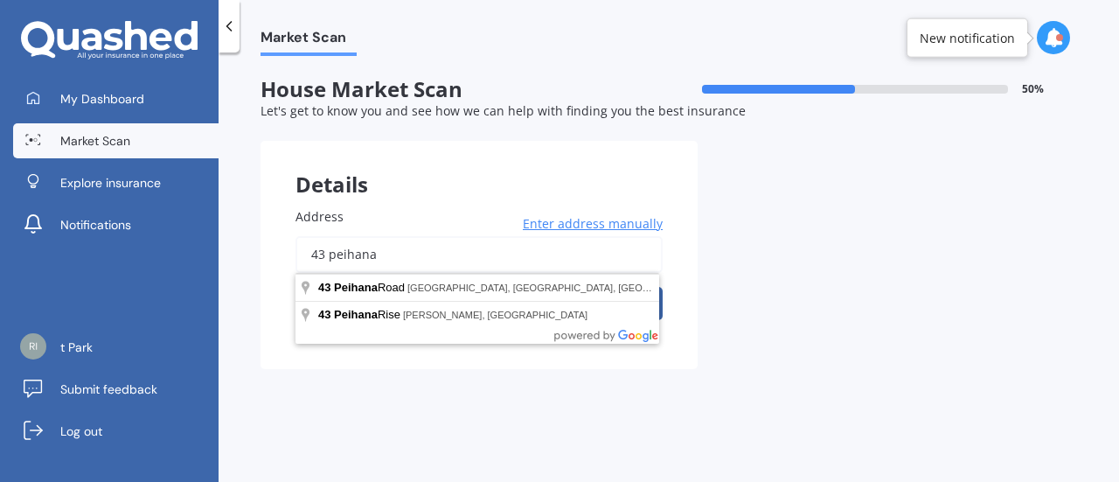
drag, startPoint x: 322, startPoint y: 258, endPoint x: 337, endPoint y: 271, distance: 19.8
click at [325, 261] on input "43 peihana" at bounding box center [479, 254] width 367 height 37
type input "[STREET_ADDRESS]"
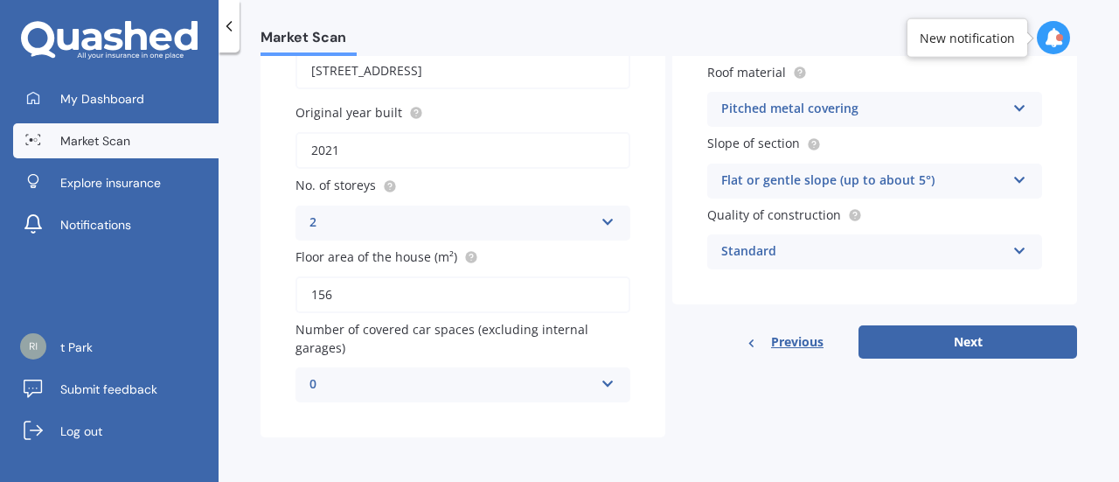
scroll to position [185, 0]
click at [498, 375] on div "0" at bounding box center [452, 383] width 284 height 21
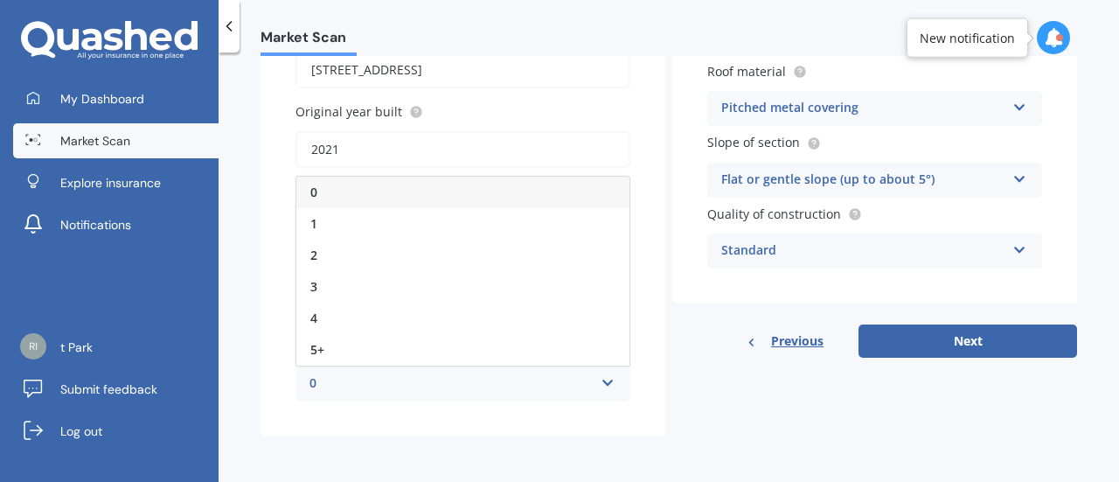
click at [498, 375] on div "0" at bounding box center [452, 383] width 284 height 21
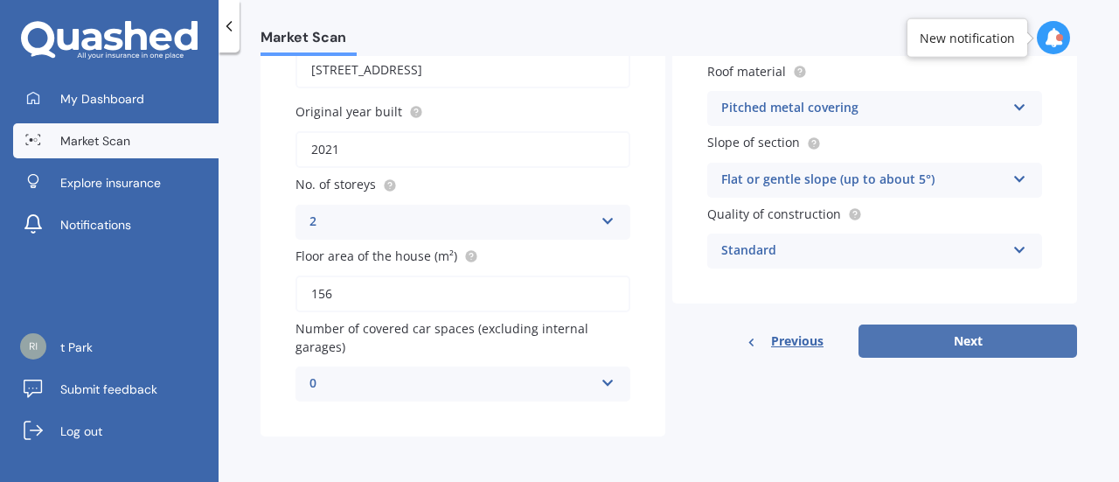
click at [958, 336] on button "Next" at bounding box center [968, 340] width 219 height 33
select select "29"
select select "08"
select select "1979"
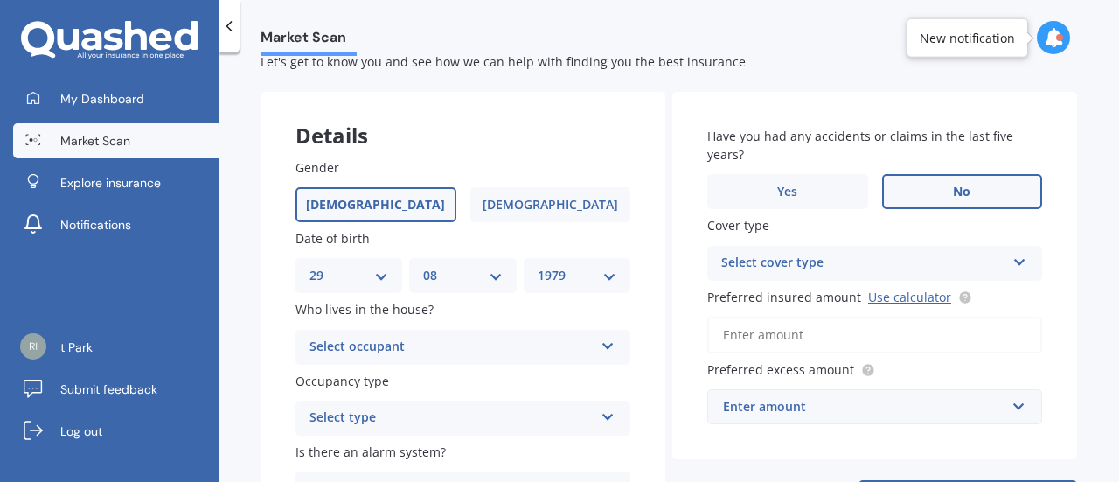
scroll to position [175, 0]
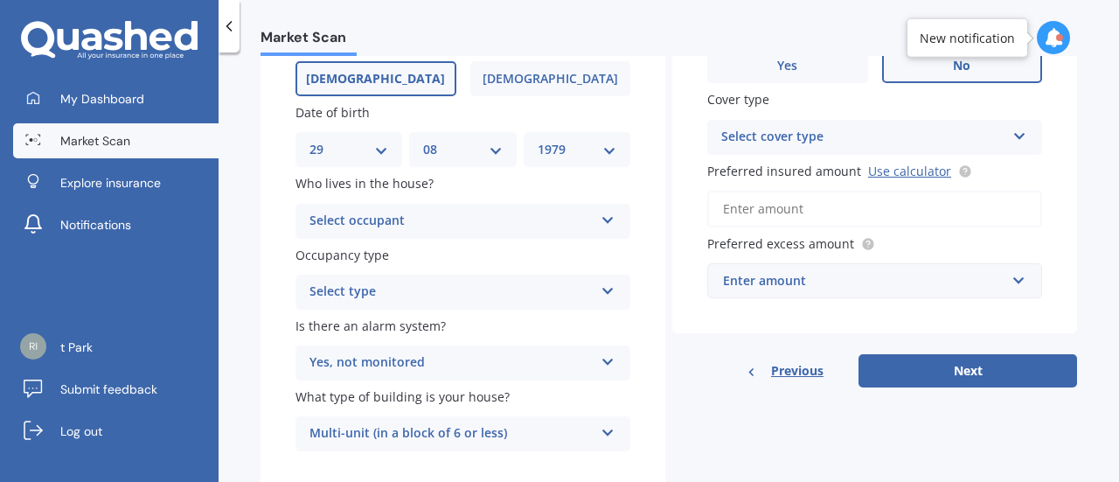
click at [414, 223] on div "Select occupant" at bounding box center [452, 221] width 284 height 21
click at [369, 260] on div "Owner" at bounding box center [462, 255] width 333 height 31
click at [409, 295] on div "Select type" at bounding box center [452, 292] width 284 height 21
click at [374, 334] on span "Permanent" at bounding box center [343, 325] width 66 height 17
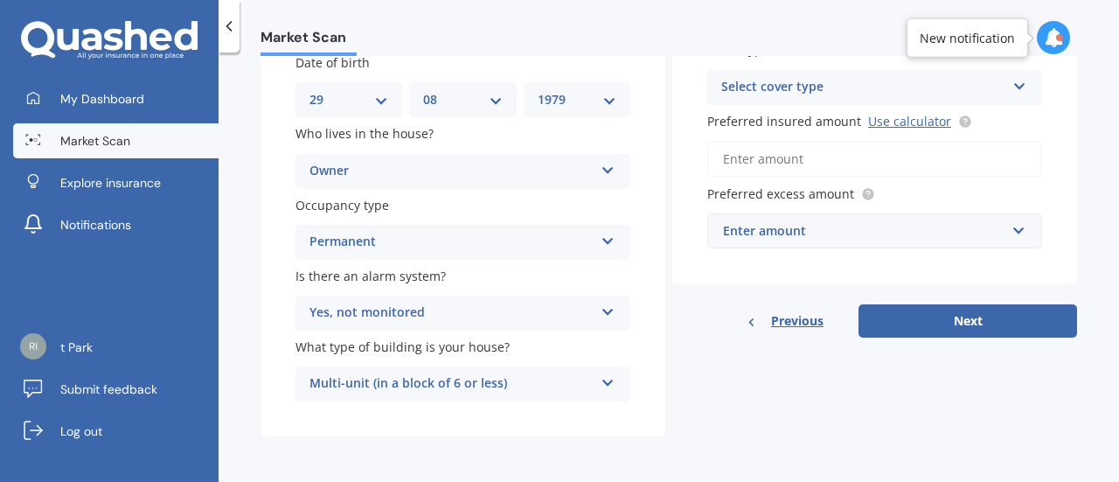
click at [446, 315] on div "Yes, not monitored" at bounding box center [452, 313] width 284 height 21
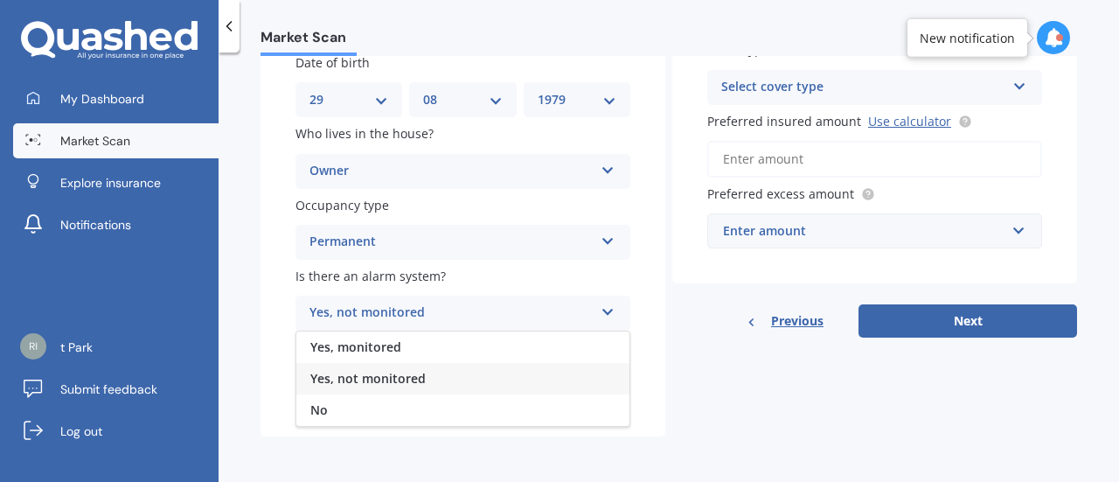
drag, startPoint x: 364, startPoint y: 344, endPoint x: 433, endPoint y: 351, distance: 69.4
click at [364, 344] on span "Yes, monitored" at bounding box center [355, 346] width 91 height 17
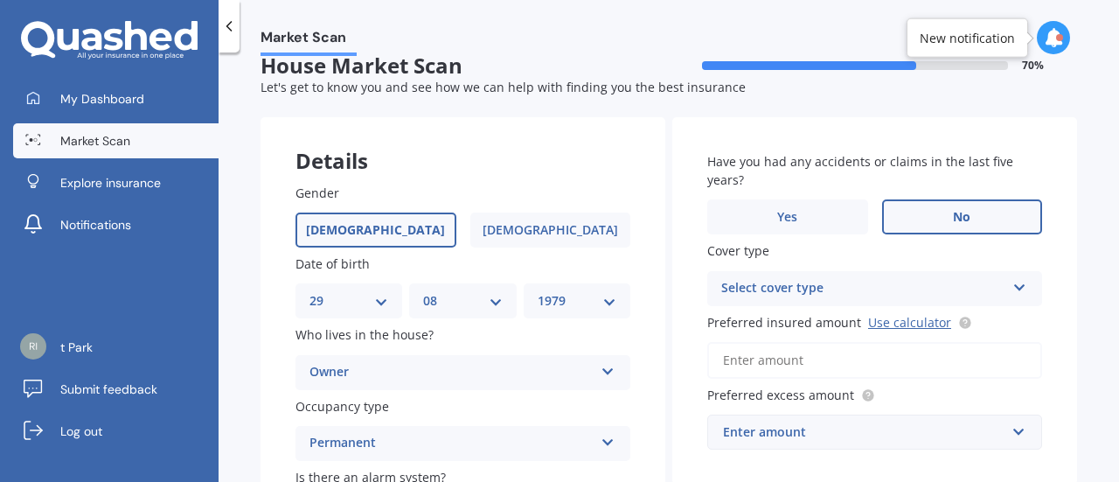
scroll to position [0, 0]
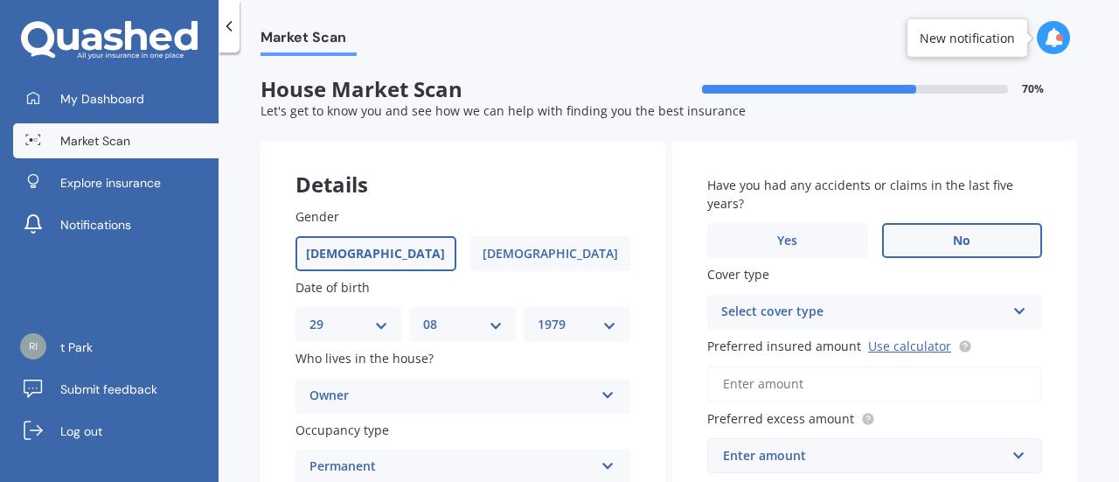
click at [729, 315] on div "Select cover type" at bounding box center [863, 312] width 284 height 21
click at [728, 317] on div "High" at bounding box center [863, 312] width 284 height 21
click at [740, 316] on div "Select cover type" at bounding box center [866, 312] width 275 height 19
click at [746, 347] on div "High" at bounding box center [874, 345] width 331 height 31
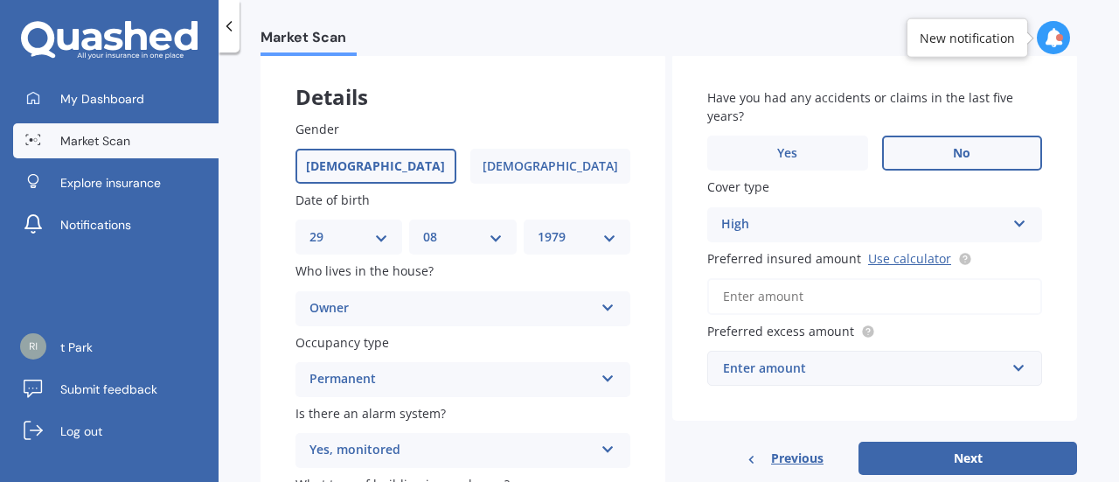
click at [782, 302] on input "Preferred insured amount Use calculator" at bounding box center [874, 296] width 335 height 37
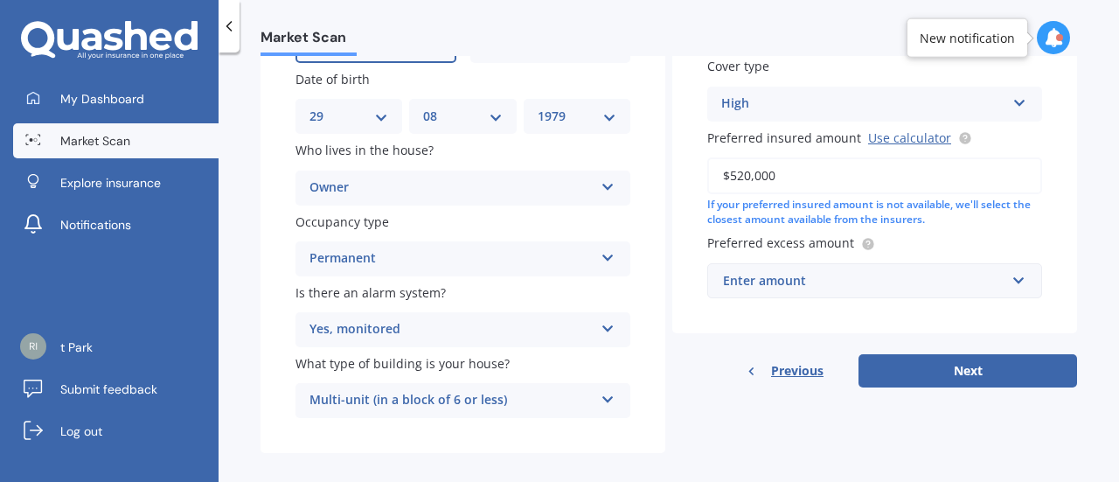
scroll to position [226, 0]
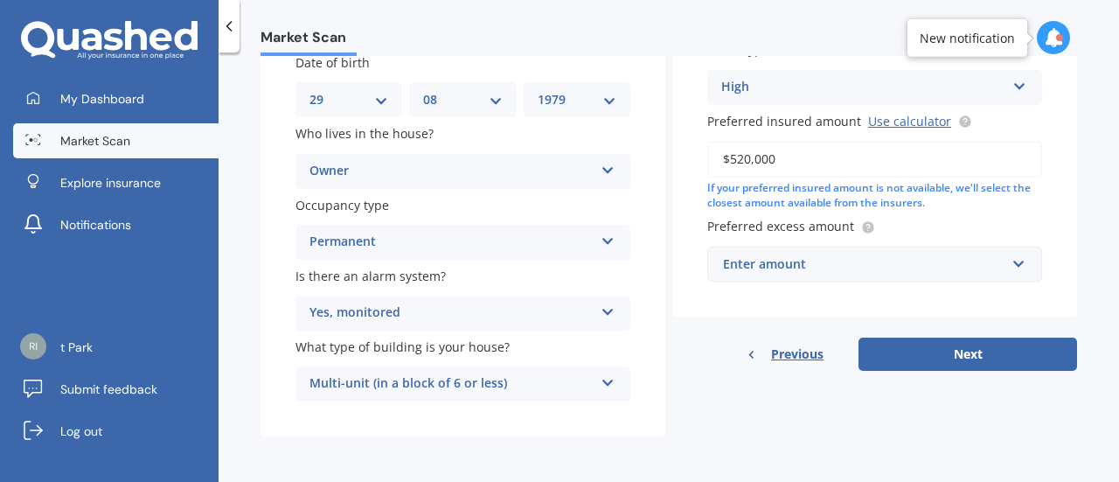
type input "$520,000"
click at [792, 265] on div "Enter amount" at bounding box center [864, 263] width 282 height 19
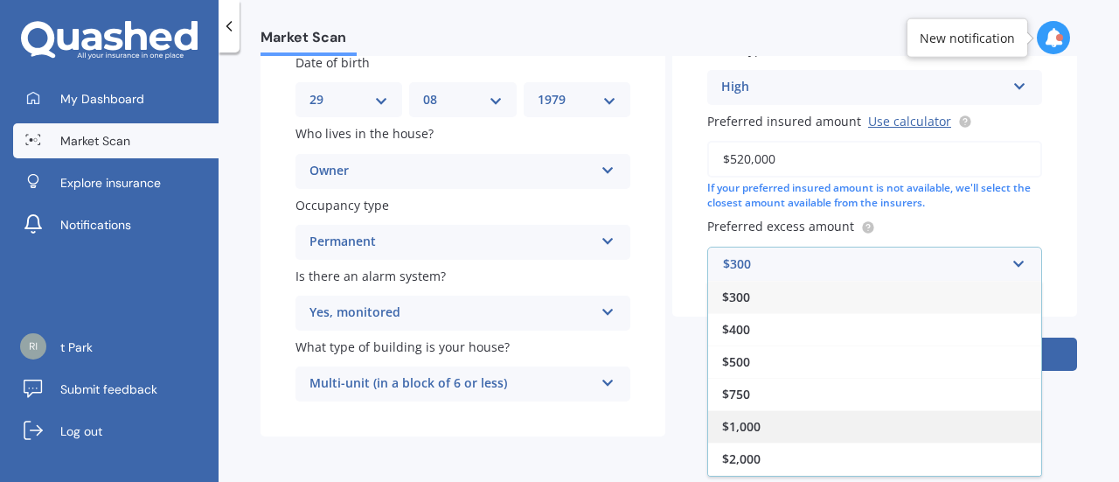
click at [755, 418] on span "$1,000" at bounding box center [741, 426] width 38 height 17
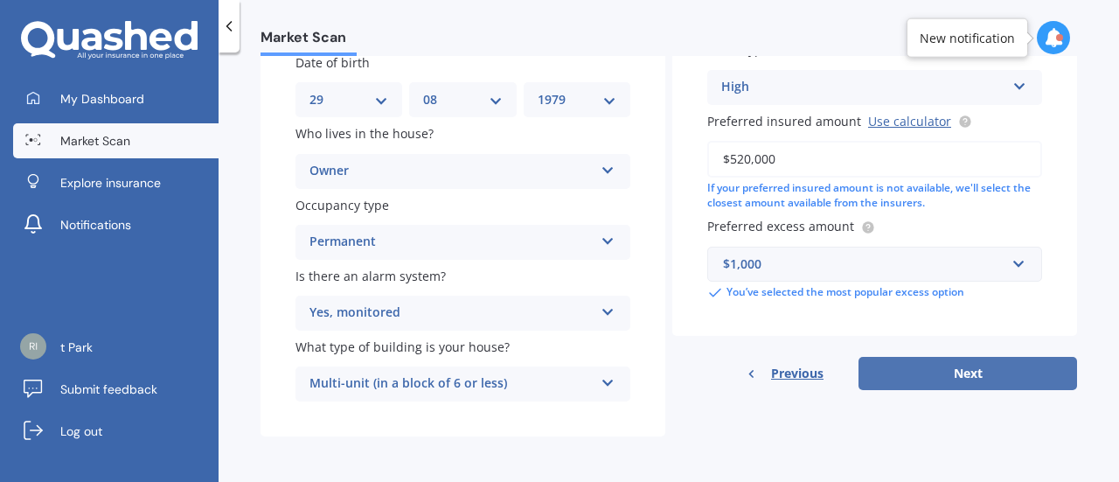
click at [920, 365] on button "Next" at bounding box center [968, 373] width 219 height 33
select select "29"
select select "08"
select select "1979"
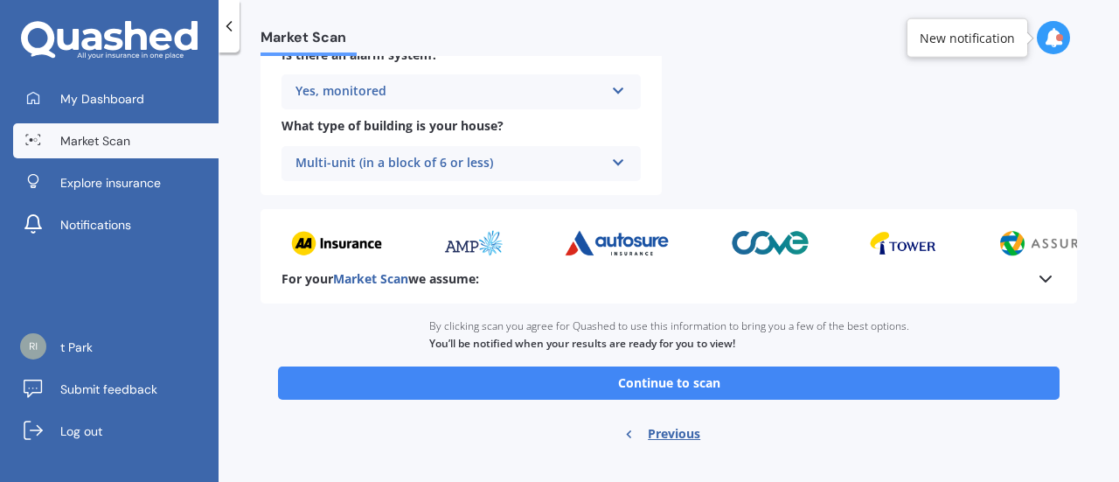
scroll to position [780, 0]
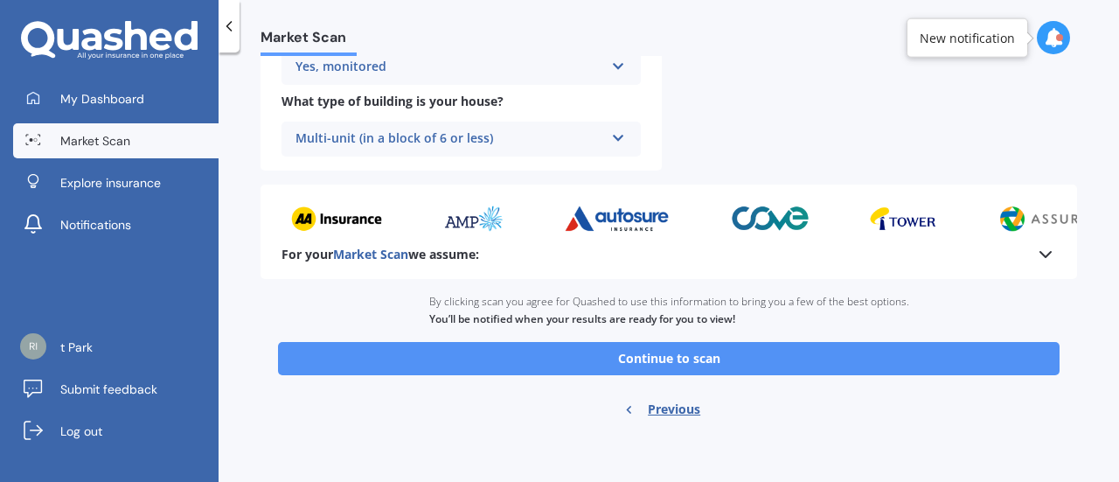
click at [767, 354] on button "Continue to scan" at bounding box center [669, 358] width 782 height 33
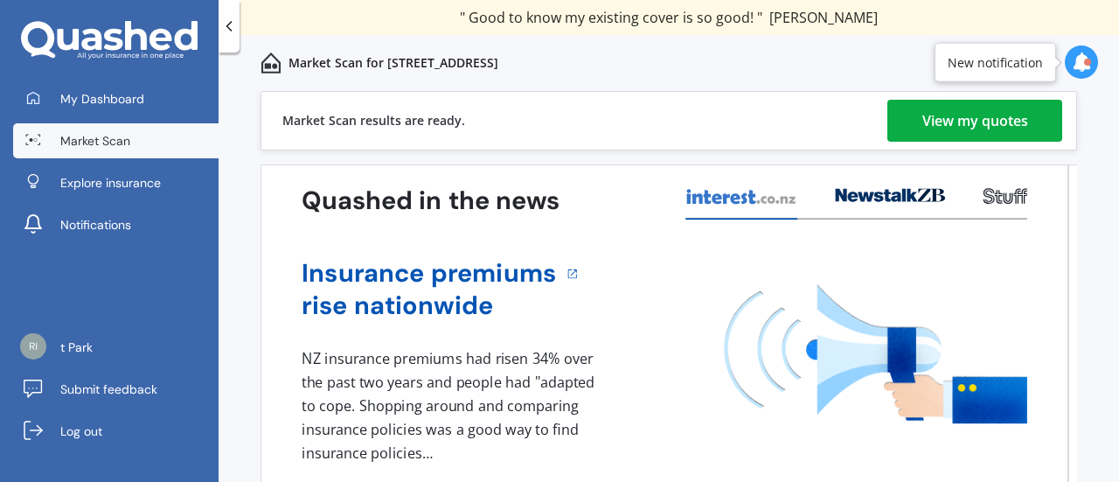
click at [959, 116] on div "View my quotes" at bounding box center [976, 121] width 106 height 42
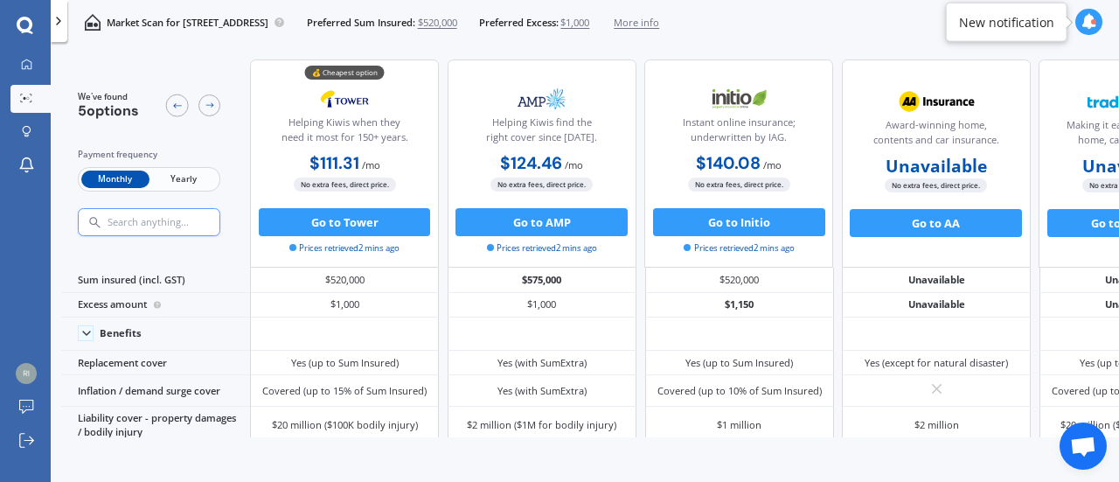
click at [173, 174] on span "Yearly" at bounding box center [184, 180] width 68 height 18
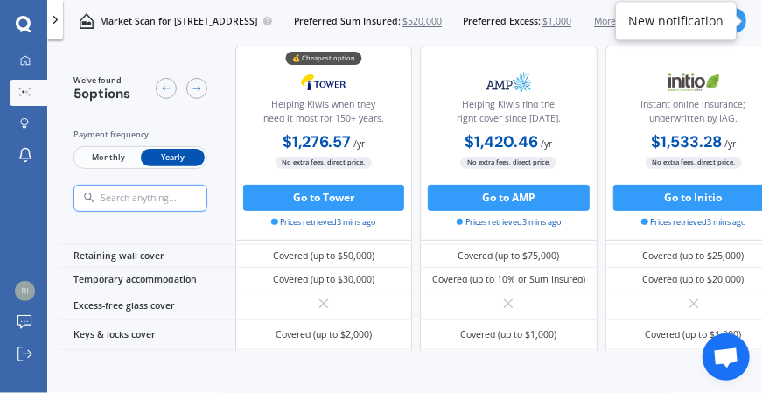
scroll to position [233, 0]
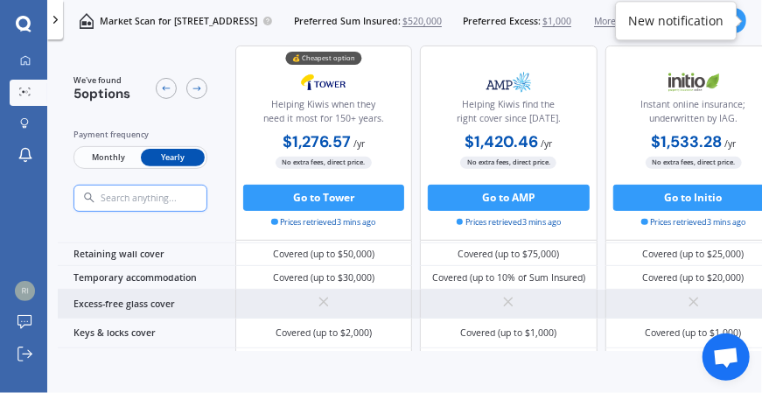
click at [77, 289] on div "Excess-free glass cover" at bounding box center [147, 304] width 178 height 30
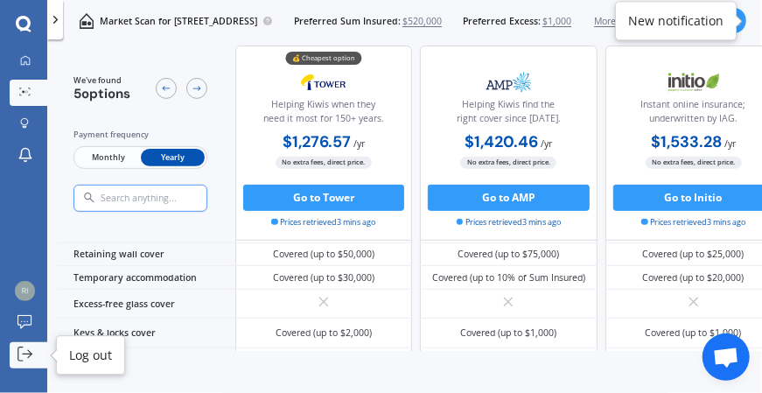
click at [25, 349] on icon at bounding box center [24, 353] width 15 height 15
